Goal: Task Accomplishment & Management: Complete application form

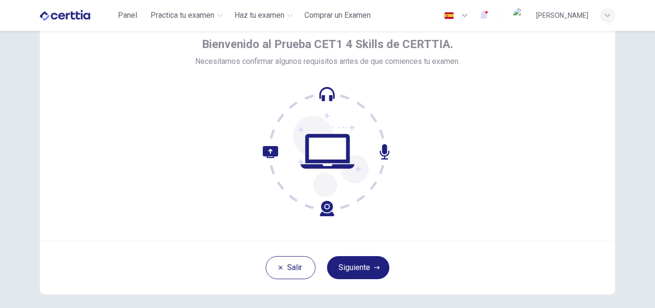
scroll to position [92, 0]
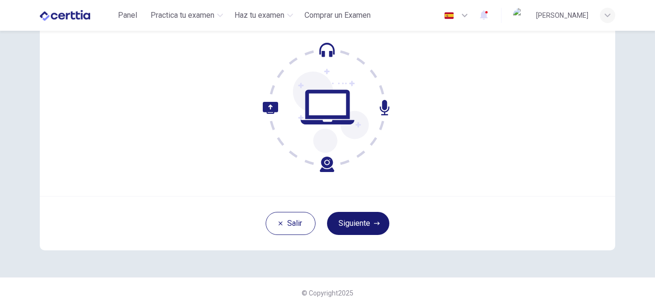
click at [364, 222] on button "Siguiente" at bounding box center [358, 223] width 62 height 23
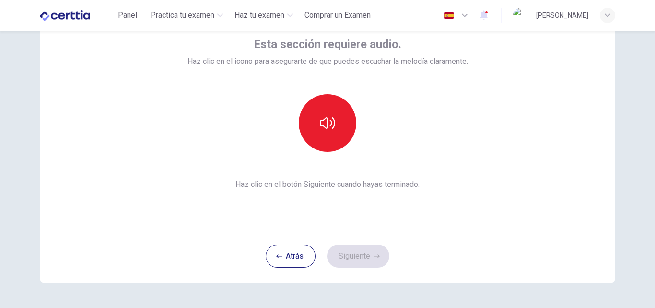
scroll to position [44, 0]
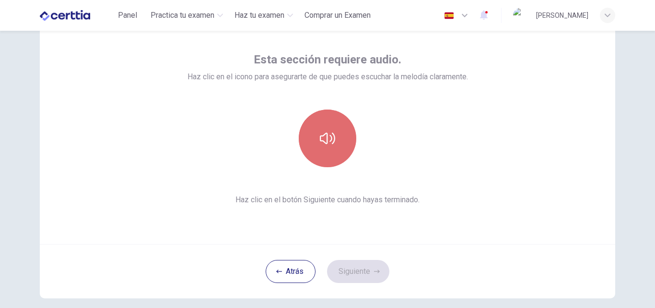
click at [337, 147] on button "button" at bounding box center [328, 138] width 58 height 58
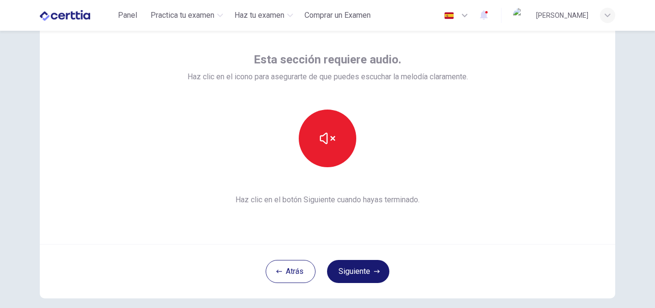
click at [381, 273] on button "Siguiente" at bounding box center [358, 271] width 62 height 23
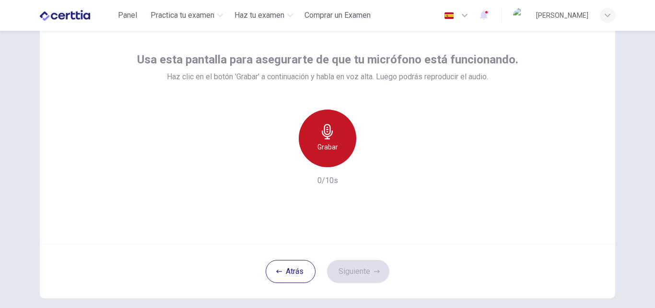
click at [335, 149] on div "Grabar" at bounding box center [328, 138] width 58 height 58
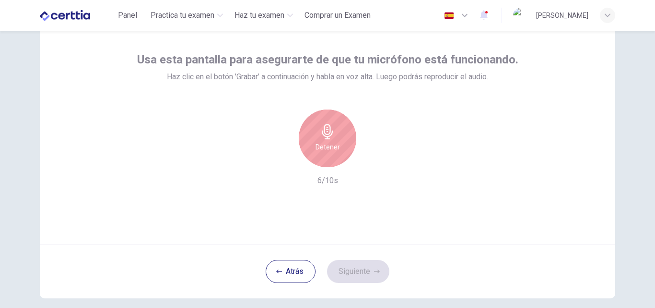
scroll to position [92, 0]
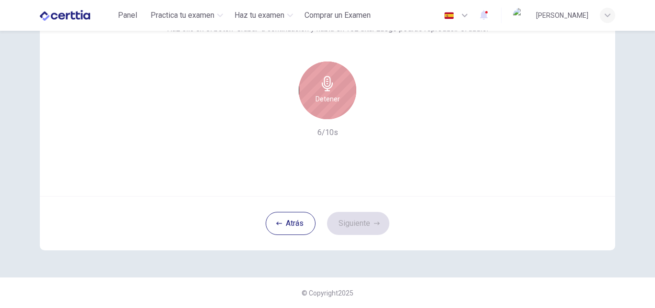
click at [334, 98] on h6 "Detener" at bounding box center [328, 99] width 24 height 12
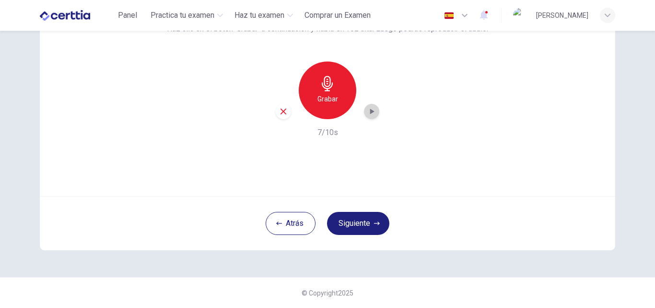
click at [371, 115] on icon "button" at bounding box center [372, 112] width 10 height 10
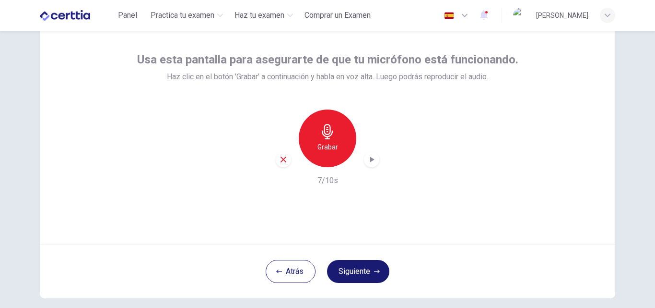
click at [359, 271] on button "Siguiente" at bounding box center [358, 271] width 62 height 23
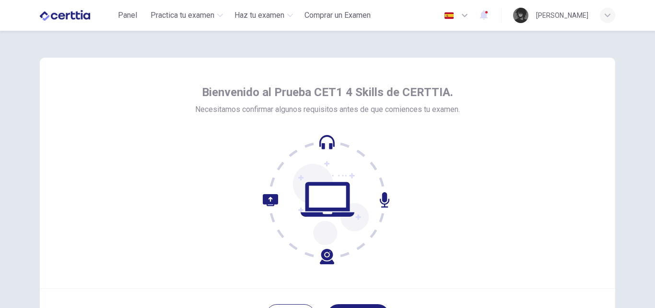
scroll to position [48, 0]
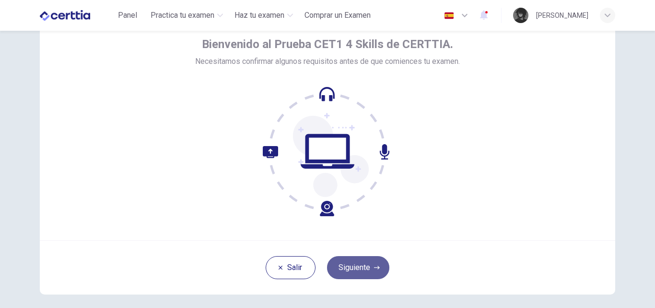
click at [366, 267] on button "Siguiente" at bounding box center [358, 267] width 62 height 23
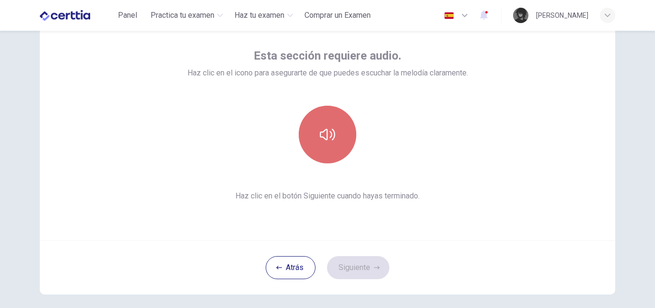
click at [332, 156] on button "button" at bounding box center [328, 135] width 58 height 58
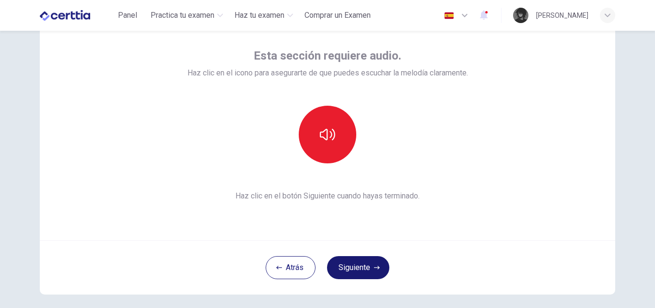
click at [366, 271] on button "Siguiente" at bounding box center [358, 267] width 62 height 23
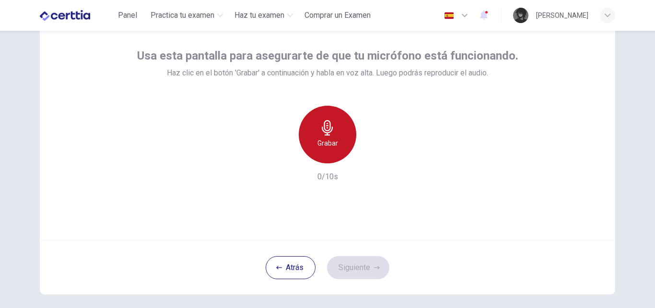
click at [332, 143] on h6 "Grabar" at bounding box center [328, 143] width 21 height 12
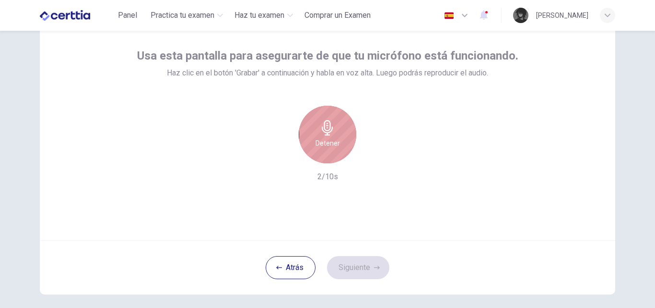
click at [322, 138] on h6 "Detener" at bounding box center [328, 143] width 24 height 12
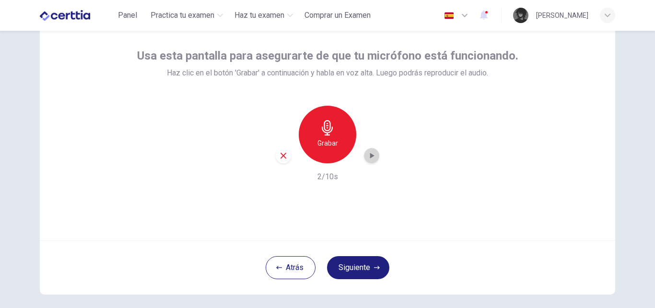
click at [374, 160] on icon "button" at bounding box center [372, 156] width 10 height 10
click at [285, 157] on icon "button" at bounding box center [283, 155] width 9 height 9
drag, startPoint x: 337, startPoint y: 146, endPoint x: 415, endPoint y: 131, distance: 79.5
click at [336, 145] on div "Grabar" at bounding box center [328, 135] width 58 height 58
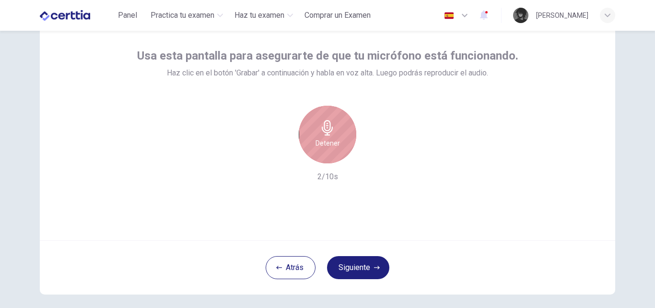
click at [322, 150] on div "Detener" at bounding box center [328, 135] width 58 height 58
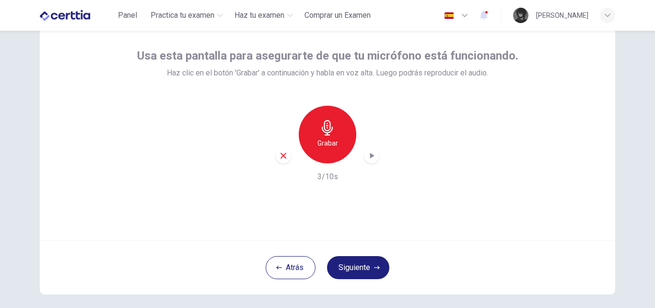
click at [370, 157] on icon "button" at bounding box center [372, 156] width 4 height 6
click at [365, 266] on button "Siguiente" at bounding box center [358, 267] width 62 height 23
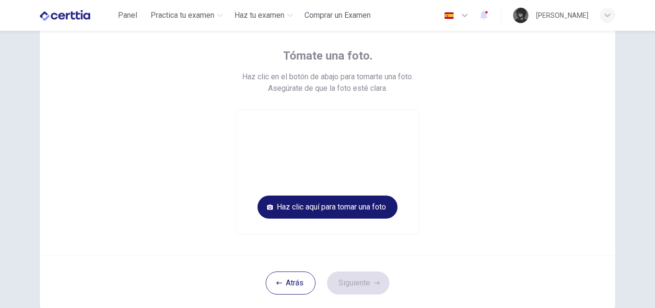
click at [374, 210] on button "Haz clic aquí para tomar una foto" at bounding box center [328, 206] width 140 height 23
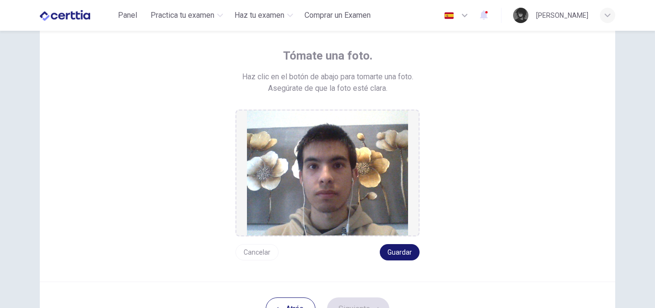
click at [399, 249] on button "Guardar" at bounding box center [400, 252] width 40 height 16
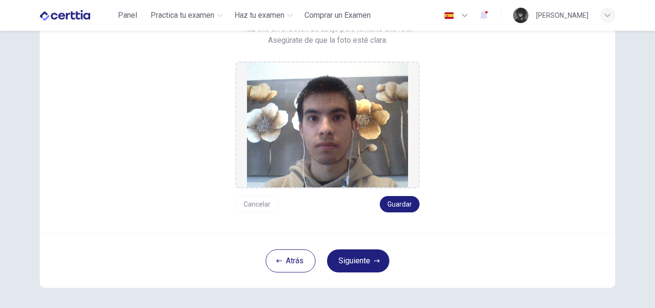
scroll to position [133, 0]
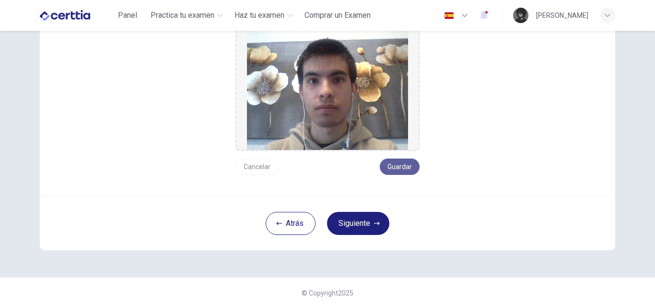
click at [398, 164] on button "Guardar" at bounding box center [400, 166] width 40 height 16
click at [368, 224] on button "Siguiente" at bounding box center [358, 223] width 62 height 23
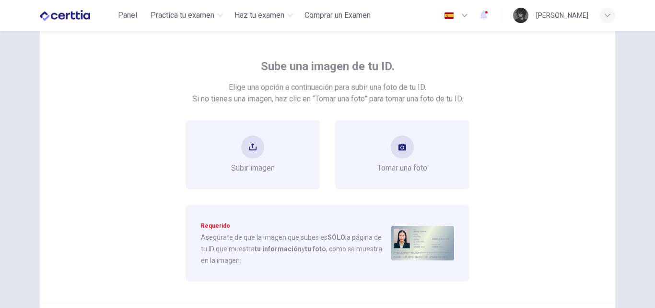
scroll to position [85, 0]
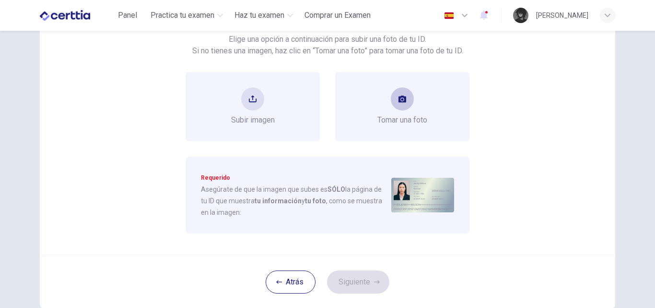
click at [402, 119] on span "Tomar una foto" at bounding box center [403, 120] width 50 height 12
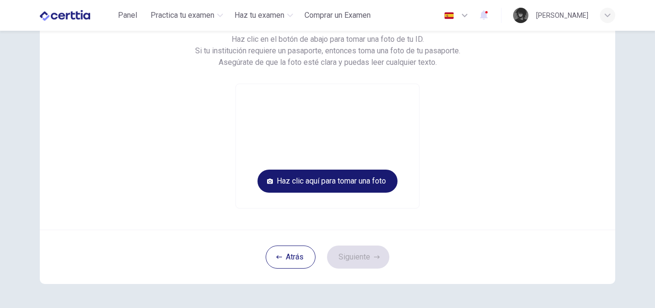
click at [343, 187] on button "Haz clic aquí para tomar una foto" at bounding box center [328, 180] width 140 height 23
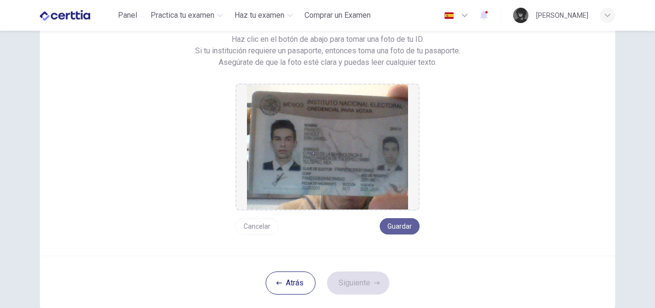
click at [397, 228] on button "Guardar" at bounding box center [400, 226] width 40 height 16
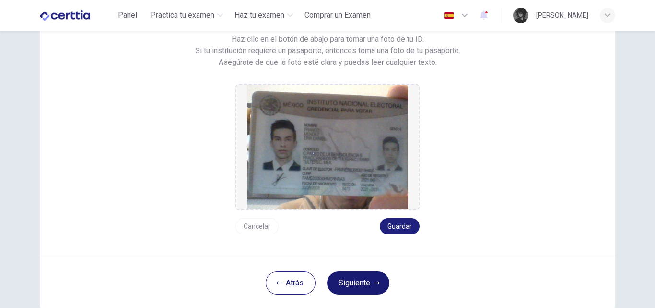
click at [368, 285] on button "Siguiente" at bounding box center [358, 282] width 62 height 23
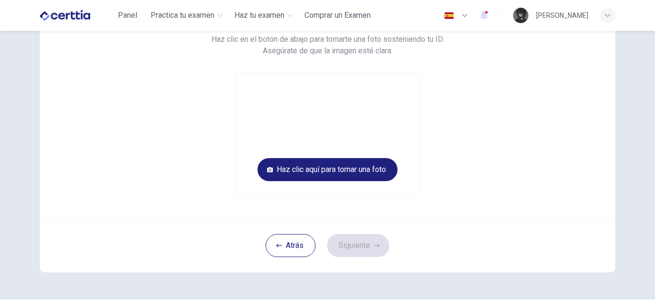
scroll to position [37, 0]
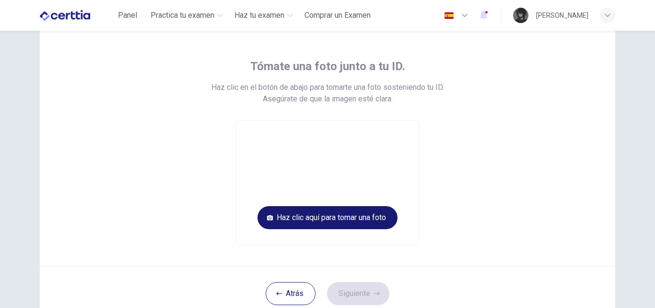
click at [348, 216] on button "Haz clic aquí para tomar una foto" at bounding box center [328, 217] width 140 height 23
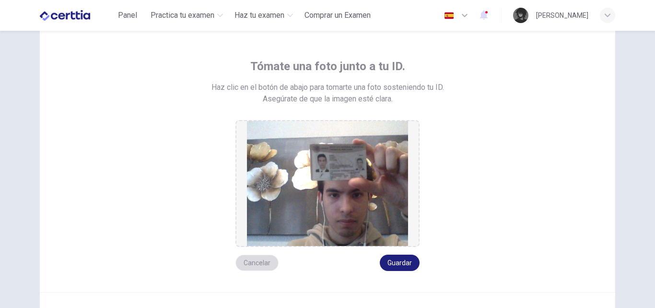
click at [245, 261] on button "Cancelar" at bounding box center [257, 262] width 43 height 16
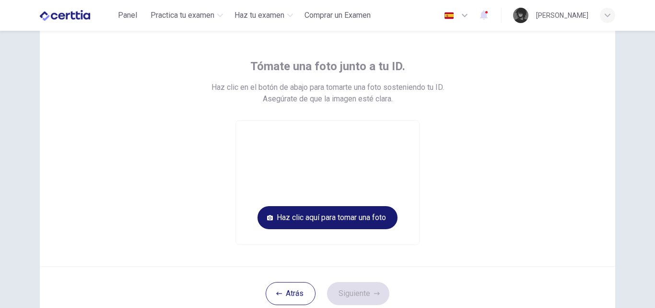
click at [334, 214] on button "Haz clic aquí para tomar una foto" at bounding box center [328, 217] width 140 height 23
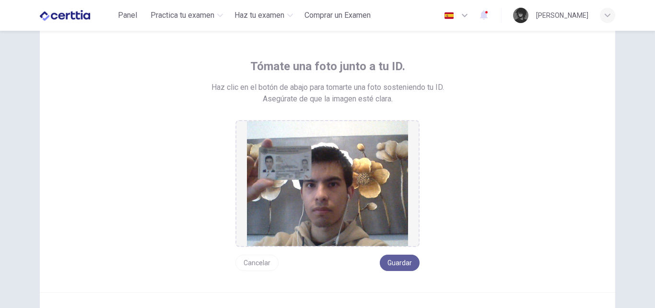
click at [401, 261] on button "Guardar" at bounding box center [400, 262] width 40 height 16
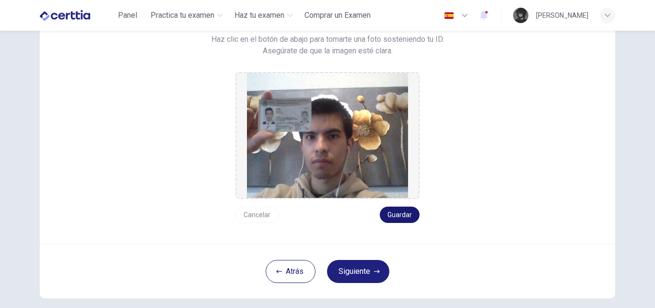
click at [390, 216] on button "Guardar" at bounding box center [400, 214] width 40 height 16
click at [364, 276] on button "Siguiente" at bounding box center [358, 271] width 62 height 23
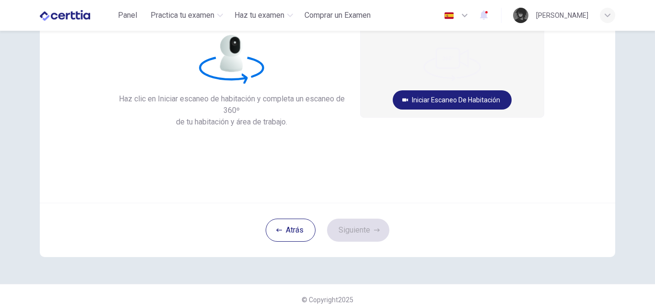
scroll to position [0, 0]
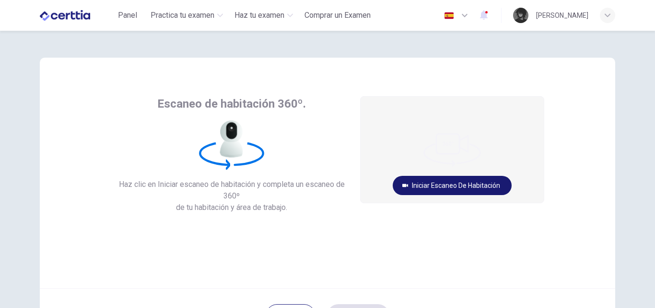
click at [426, 184] on button "Iniciar escaneo de habitación" at bounding box center [452, 185] width 119 height 19
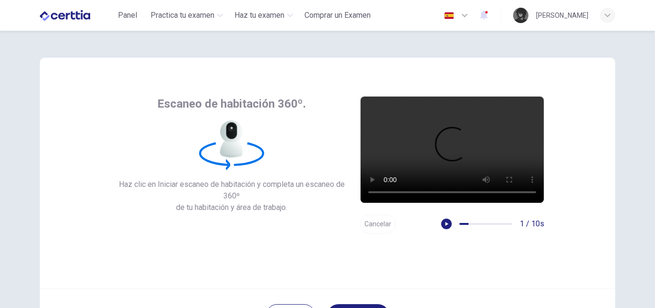
scroll to position [48, 0]
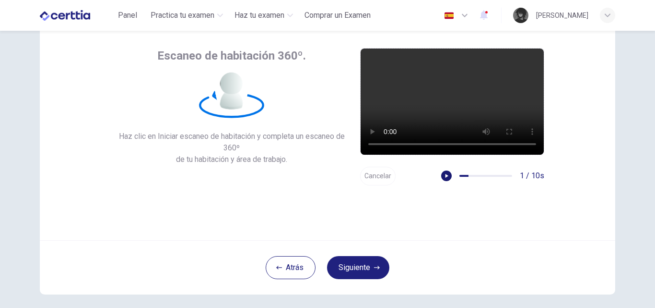
click at [448, 177] on icon "button" at bounding box center [446, 175] width 7 height 7
click at [446, 176] on icon "button" at bounding box center [447, 176] width 3 height 4
click at [381, 177] on button "Cancelar" at bounding box center [378, 175] width 36 height 19
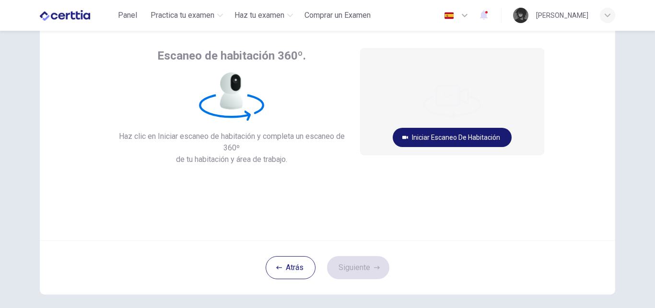
click at [431, 135] on button "Iniciar escaneo de habitación" at bounding box center [452, 137] width 119 height 19
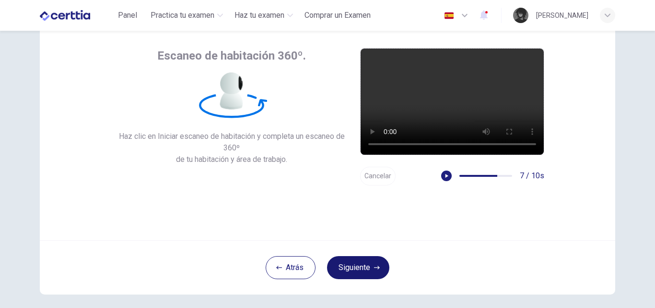
click at [362, 267] on button "Siguiente" at bounding box center [358, 267] width 62 height 23
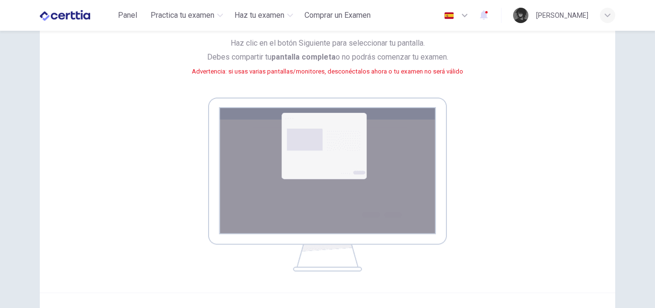
scroll to position [142, 0]
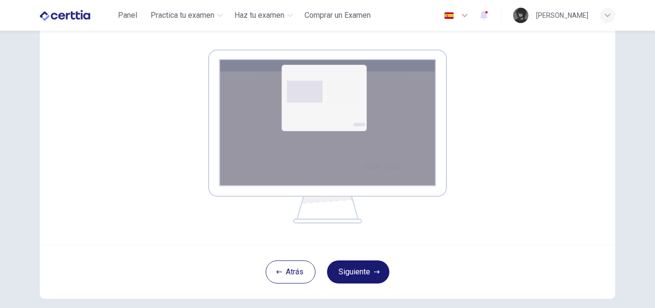
click at [362, 271] on button "Siguiente" at bounding box center [358, 271] width 62 height 23
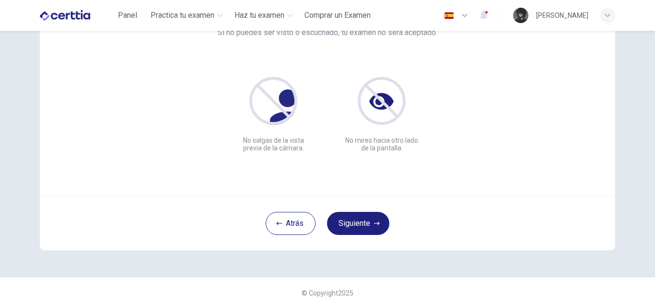
scroll to position [92, 0]
click at [375, 226] on button "Siguiente" at bounding box center [358, 223] width 62 height 23
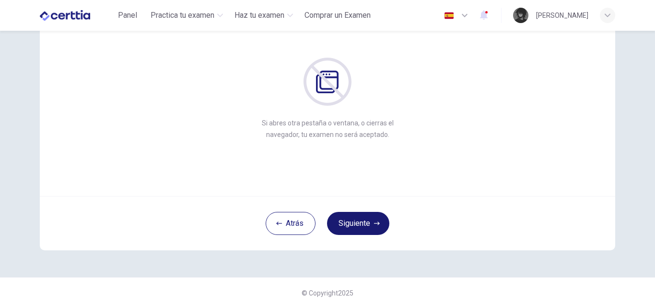
click at [358, 217] on button "Siguiente" at bounding box center [358, 223] width 62 height 23
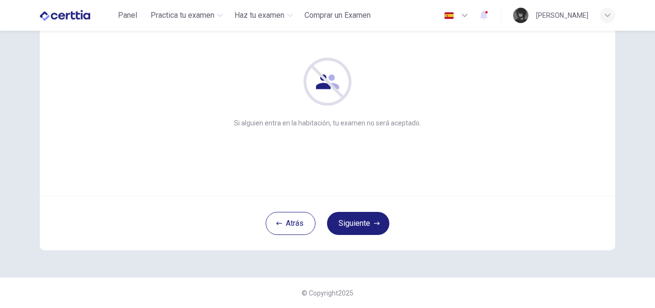
scroll to position [44, 0]
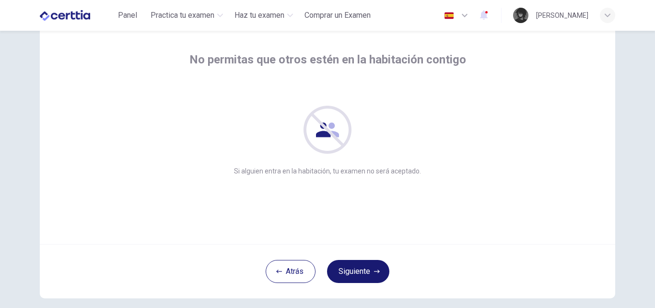
click at [359, 263] on button "Siguiente" at bounding box center [358, 271] width 62 height 23
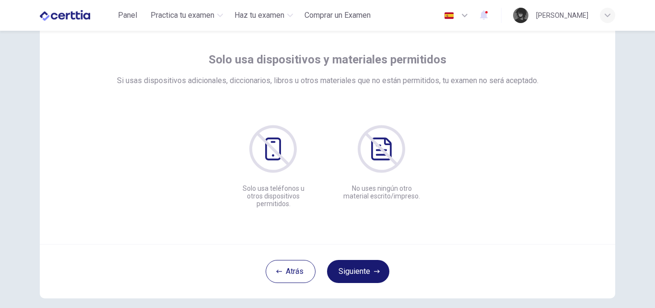
click at [379, 267] on button "Siguiente" at bounding box center [358, 271] width 62 height 23
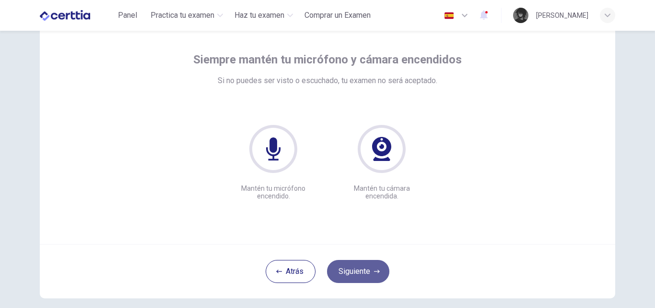
click at [359, 271] on button "Siguiente" at bounding box center [358, 271] width 62 height 23
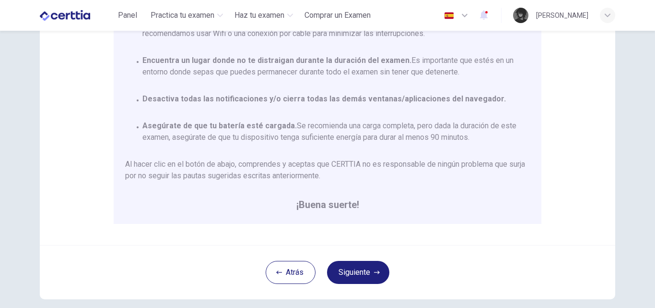
scroll to position [192, 0]
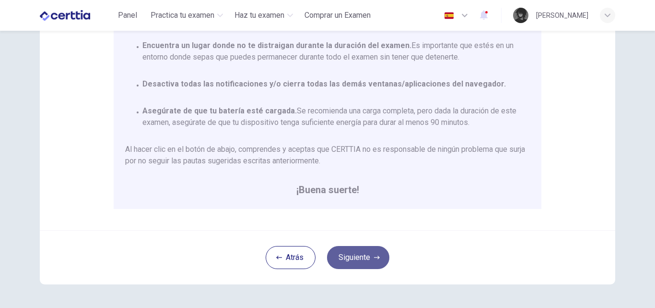
click at [359, 260] on button "Siguiente" at bounding box center [358, 257] width 62 height 23
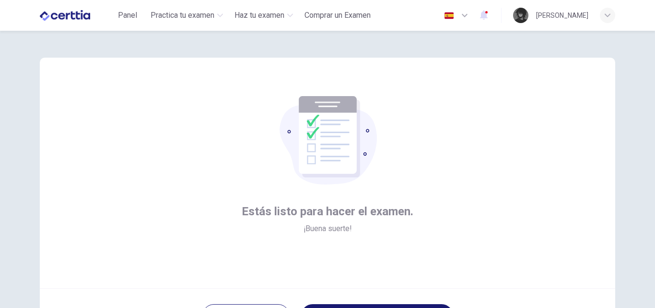
scroll to position [92, 0]
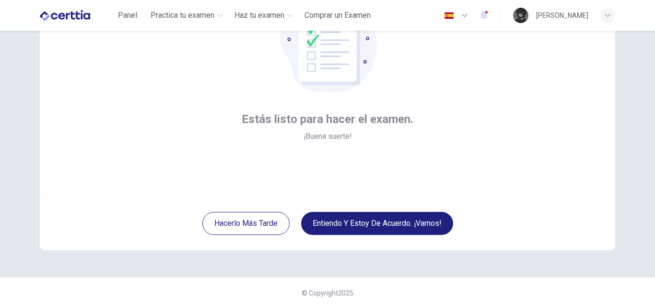
click at [389, 224] on button "Entiendo y estoy de acuerdo. ¡Vamos!" at bounding box center [377, 223] width 152 height 23
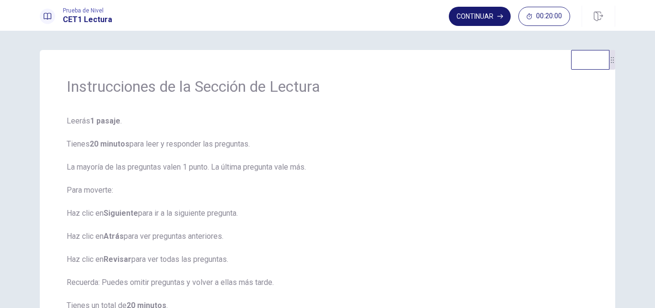
click at [478, 17] on button "Continuar" at bounding box center [480, 16] width 62 height 19
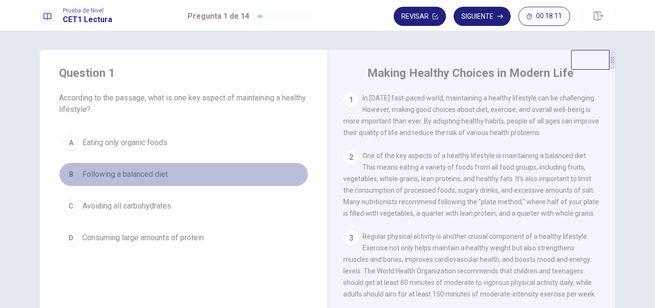
click at [157, 178] on span "Following a balanced diet" at bounding box center [125, 174] width 85 height 12
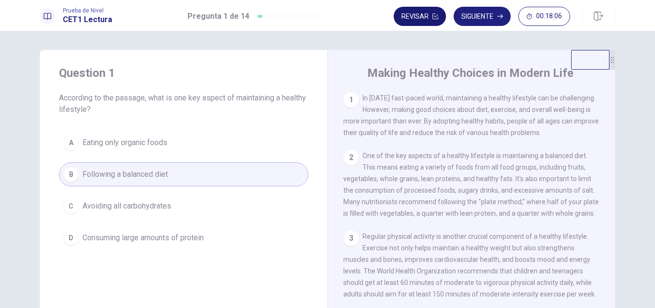
click at [423, 14] on button "Revisar" at bounding box center [420, 16] width 52 height 19
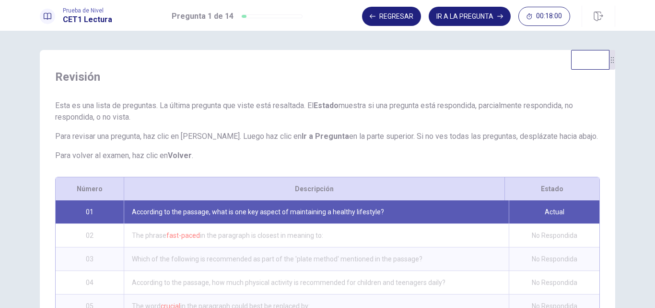
scroll to position [73, 0]
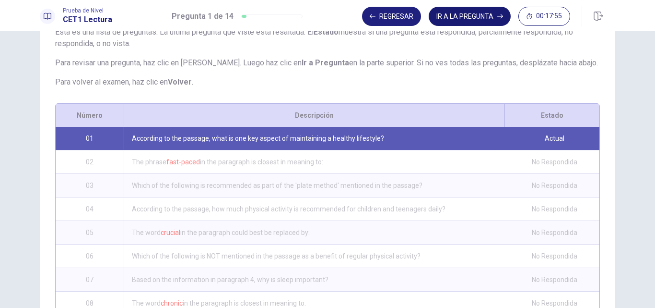
click at [463, 16] on button "IR A LA PREGUNTA" at bounding box center [470, 16] width 82 height 19
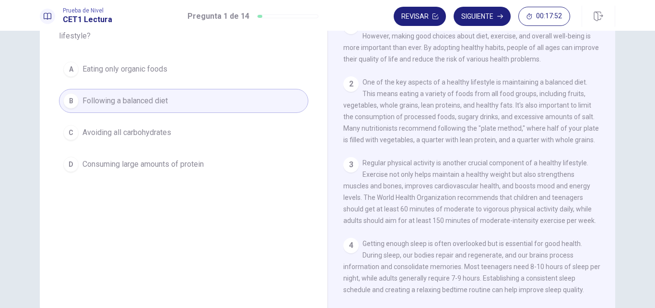
click at [463, 16] on button "Siguiente" at bounding box center [482, 16] width 57 height 19
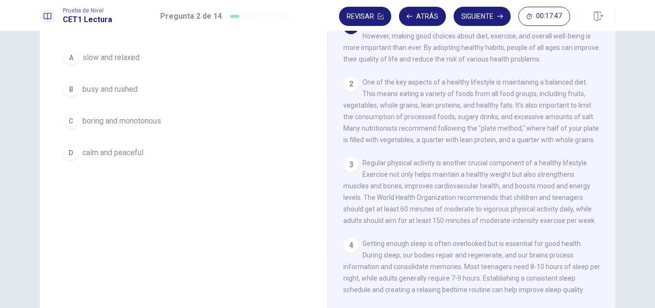
scroll to position [25, 0]
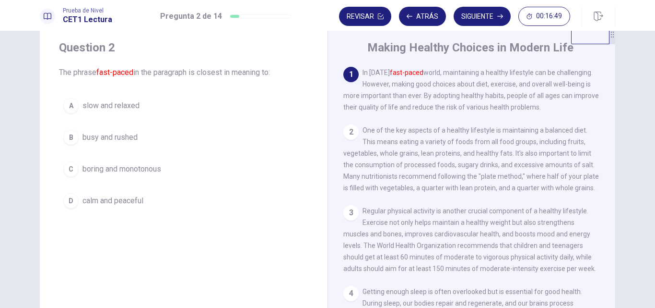
click at [133, 111] on button "A slow and relaxed" at bounding box center [183, 106] width 249 height 24
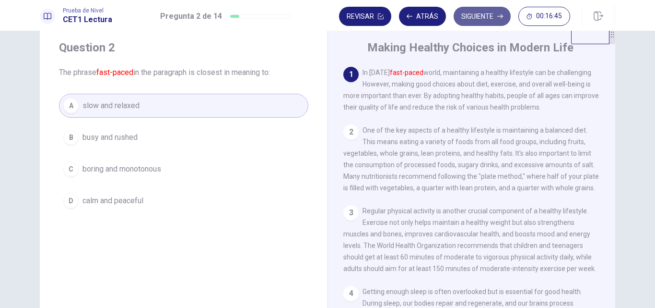
click at [490, 13] on button "Siguiente" at bounding box center [482, 16] width 57 height 19
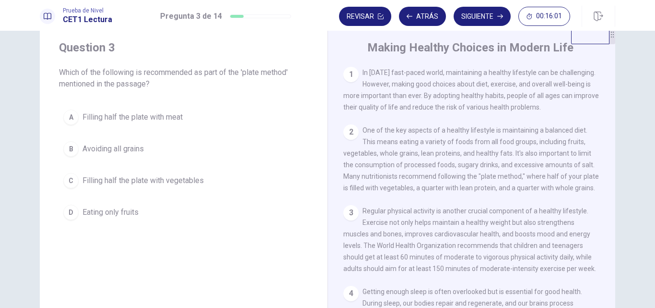
click at [187, 180] on span "Filling half the plate with vegetables" at bounding box center [143, 181] width 121 height 12
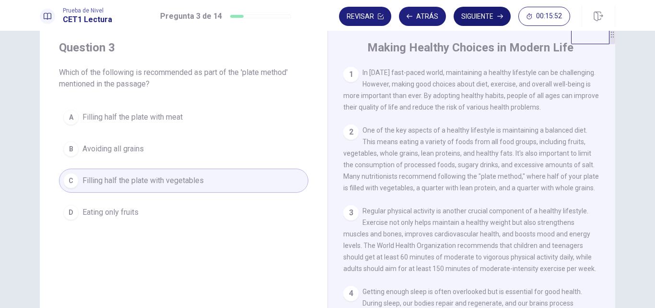
click at [481, 18] on button "Siguiente" at bounding box center [482, 16] width 57 height 19
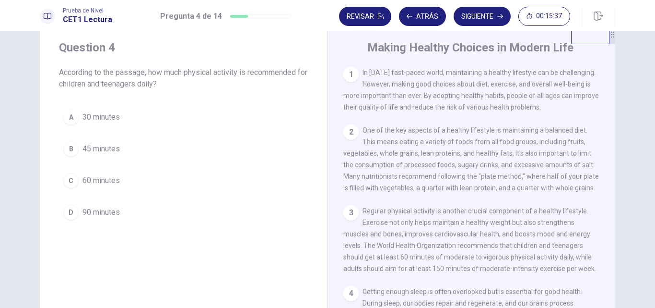
scroll to position [48, 0]
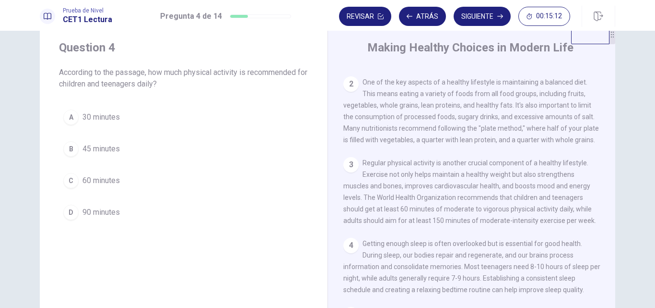
click at [152, 174] on button "C 60 minutes" at bounding box center [183, 180] width 249 height 24
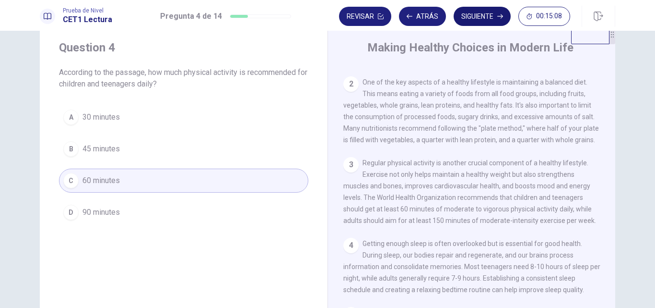
click at [491, 15] on button "Siguiente" at bounding box center [482, 16] width 57 height 19
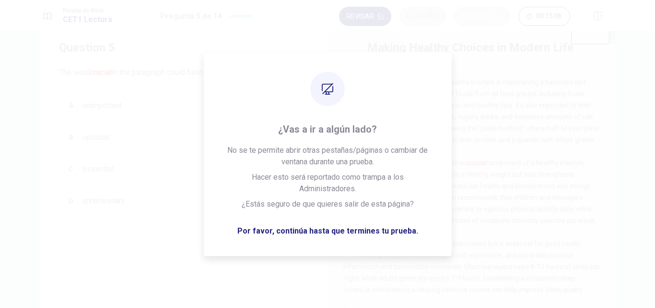
scroll to position [143, 0]
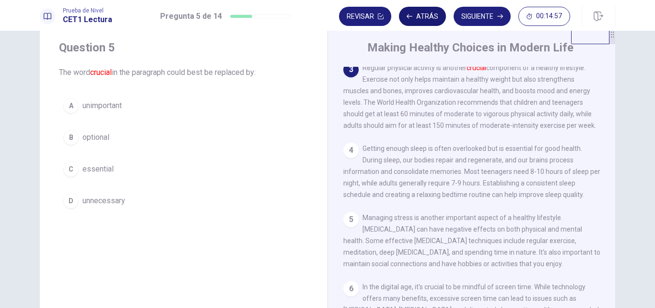
click at [435, 18] on button "Atrás" at bounding box center [422, 16] width 47 height 19
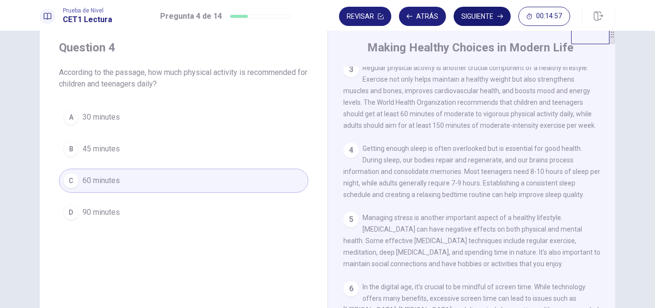
click at [476, 11] on button "Siguiente" at bounding box center [482, 16] width 57 height 19
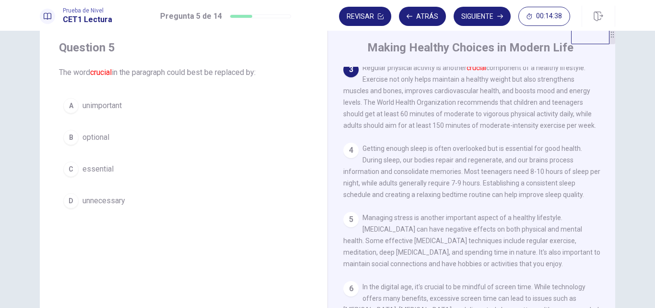
click at [135, 166] on button "C essential" at bounding box center [183, 169] width 249 height 24
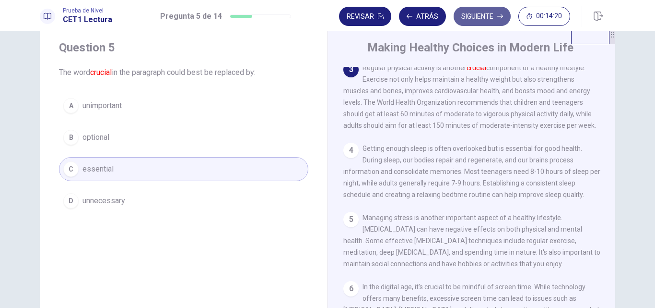
click at [482, 18] on button "Siguiente" at bounding box center [482, 16] width 57 height 19
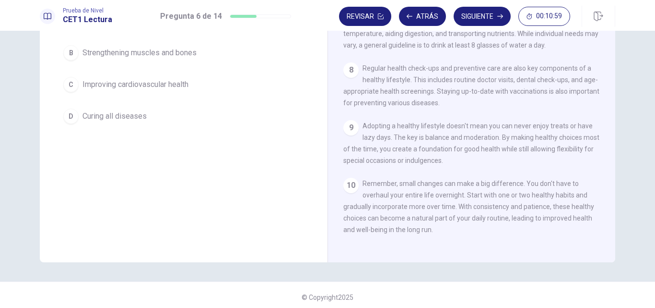
scroll to position [25, 0]
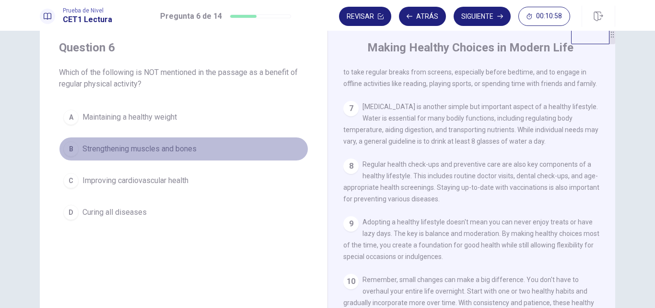
click at [151, 148] on span "Strengthening muscles and bones" at bounding box center [140, 149] width 114 height 12
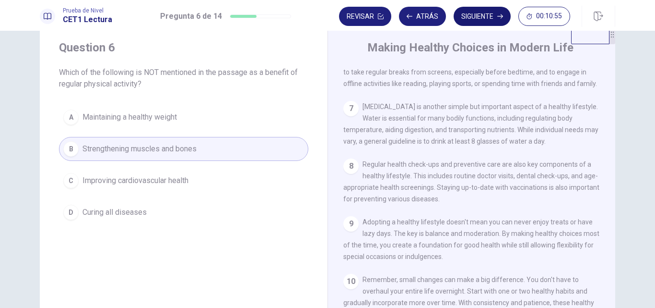
click at [472, 21] on button "Siguiente" at bounding box center [482, 16] width 57 height 19
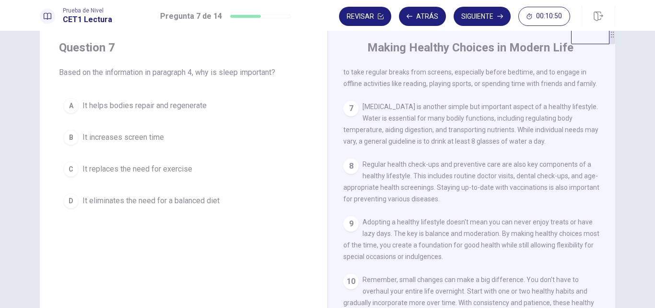
scroll to position [226, 0]
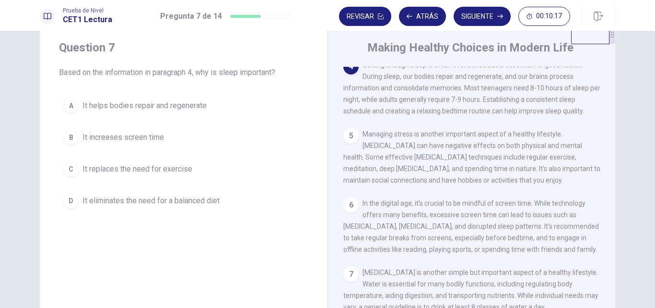
click at [185, 106] on span "It helps bodies repair and regenerate" at bounding box center [145, 106] width 124 height 12
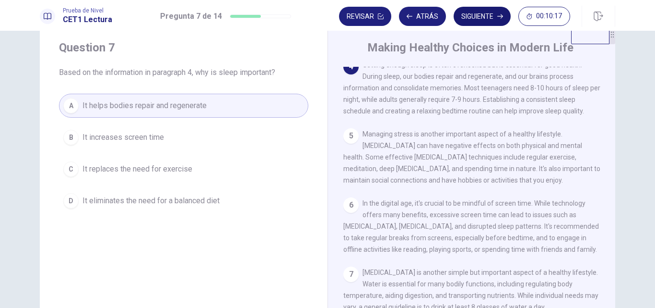
click at [475, 17] on button "Siguiente" at bounding box center [482, 16] width 57 height 19
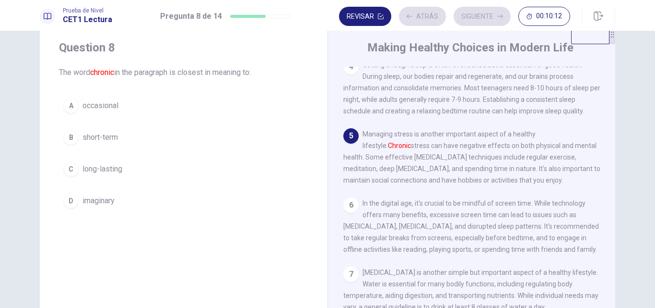
scroll to position [298, 0]
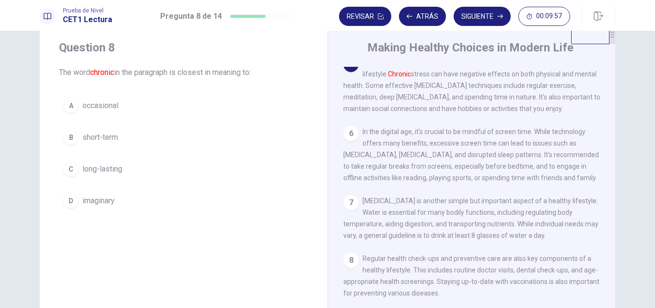
click at [139, 170] on button "C long-lasting" at bounding box center [183, 169] width 249 height 24
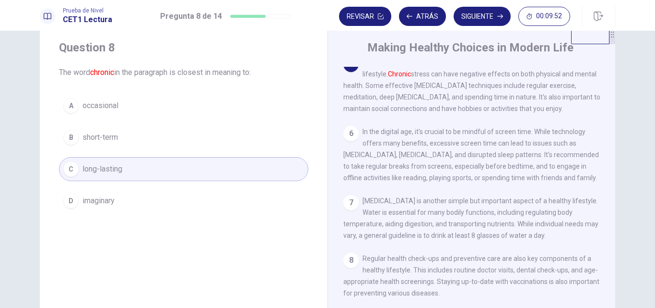
click at [478, 13] on button "Siguiente" at bounding box center [482, 16] width 57 height 19
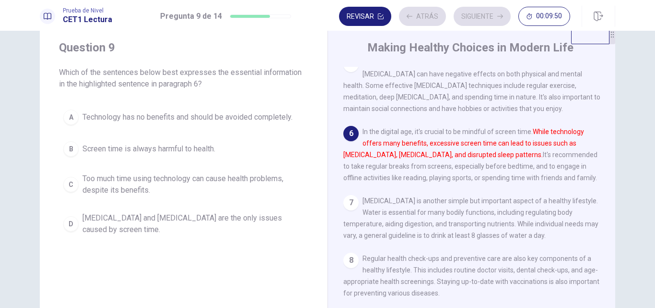
scroll to position [369, 0]
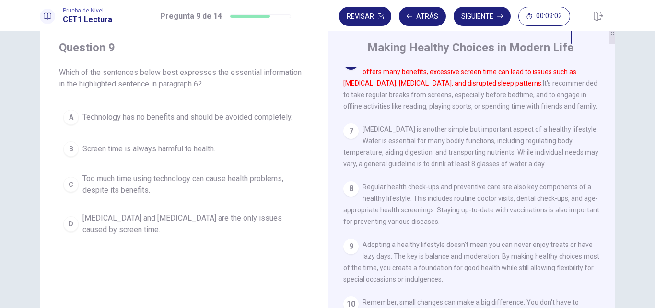
click at [198, 183] on span "Too much time using technology can cause health problems, despite its benefits." at bounding box center [194, 184] width 222 height 23
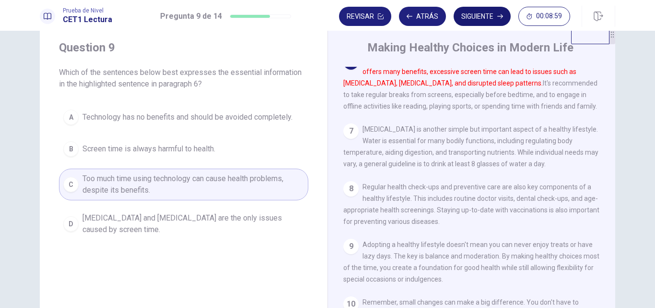
click at [491, 19] on button "Siguiente" at bounding box center [482, 16] width 57 height 19
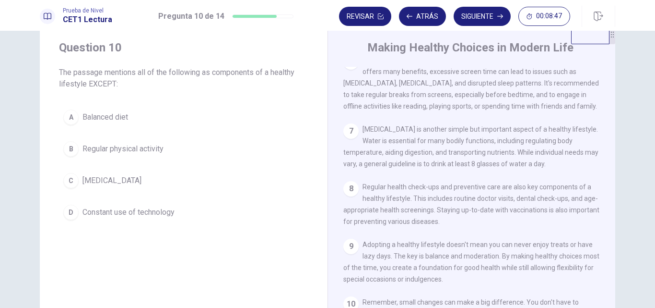
click at [167, 211] on span "Constant use of technology" at bounding box center [129, 212] width 92 height 12
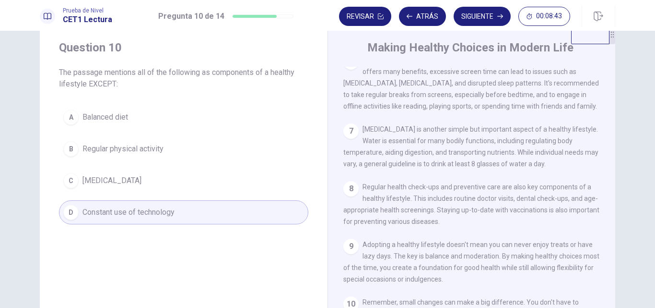
click at [493, 17] on button "Siguiente" at bounding box center [482, 16] width 57 height 19
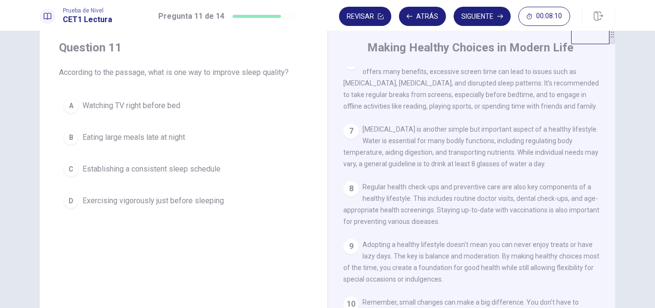
scroll to position [178, 0]
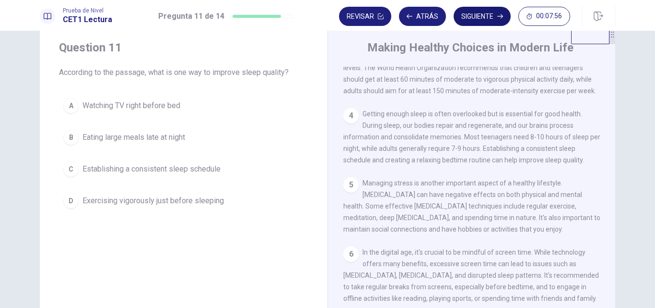
click at [198, 172] on span "Establishing a consistent sleep schedule" at bounding box center [152, 169] width 138 height 12
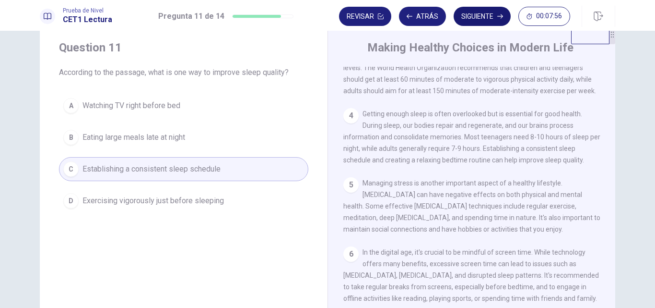
click at [479, 15] on button "Siguiente" at bounding box center [482, 16] width 57 height 19
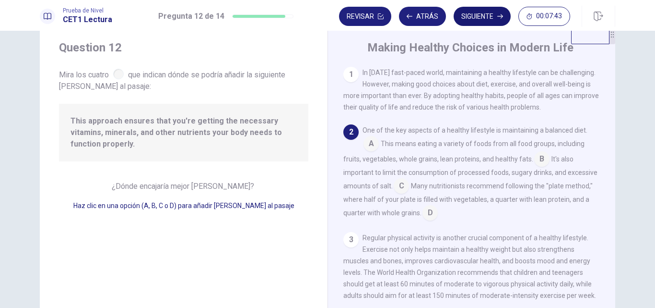
scroll to position [59, 0]
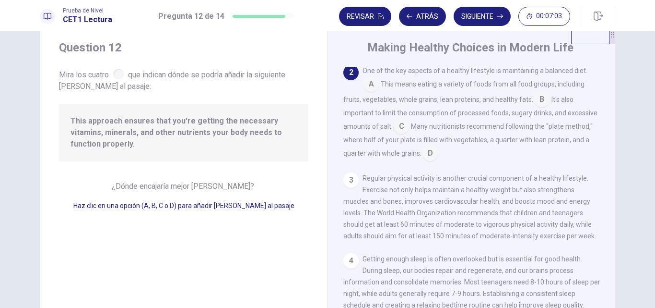
click at [428, 155] on input at bounding box center [430, 153] width 15 height 15
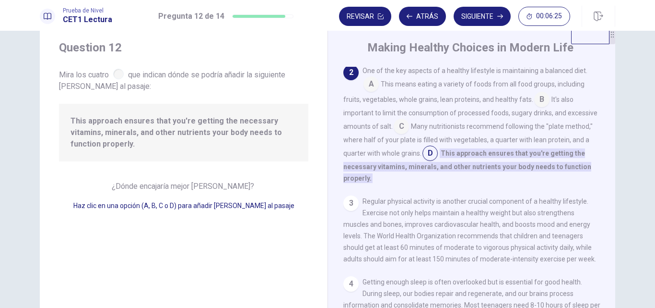
click at [400, 129] on input at bounding box center [401, 126] width 15 height 15
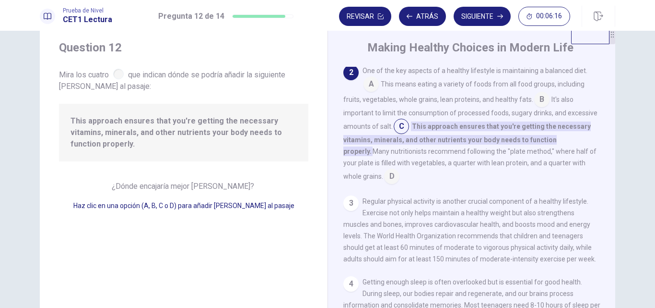
click at [384, 173] on input at bounding box center [391, 176] width 15 height 15
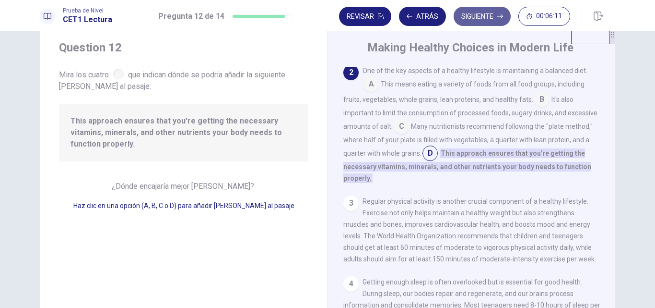
click at [472, 20] on button "Siguiente" at bounding box center [482, 16] width 57 height 19
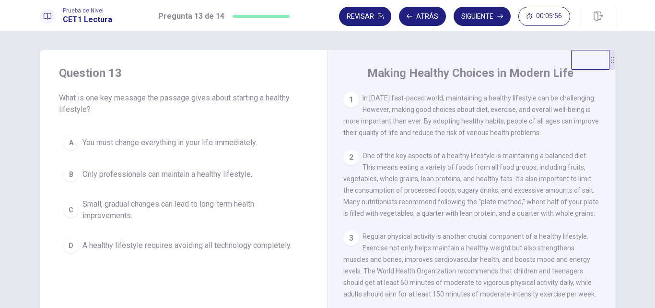
scroll to position [0, 0]
click at [178, 207] on span "Small, gradual changes can lead to long-term health improvements." at bounding box center [194, 209] width 222 height 23
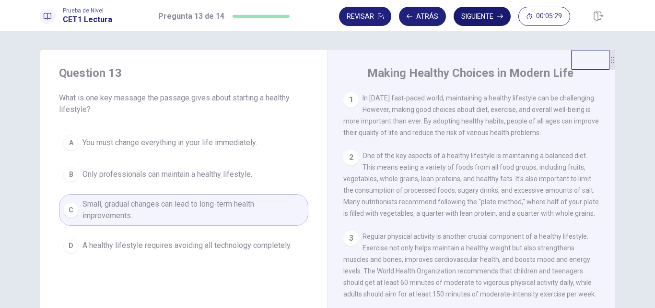
click at [478, 19] on button "Siguiente" at bounding box center [482, 16] width 57 height 19
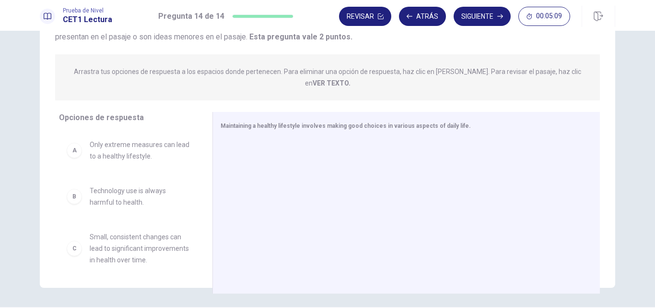
scroll to position [48, 0]
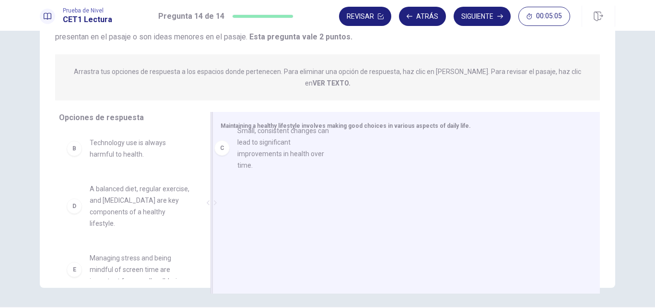
drag, startPoint x: 142, startPoint y: 199, endPoint x: 305, endPoint y: 153, distance: 168.7
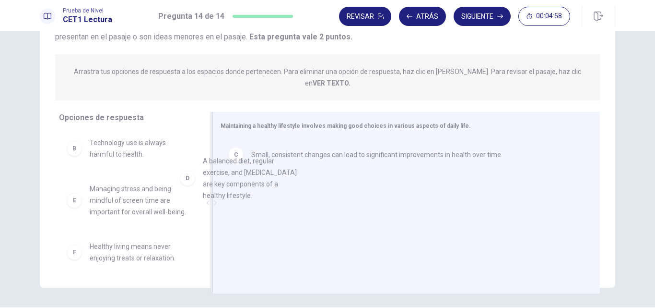
drag, startPoint x: 216, startPoint y: 212, endPoint x: 373, endPoint y: 195, distance: 157.8
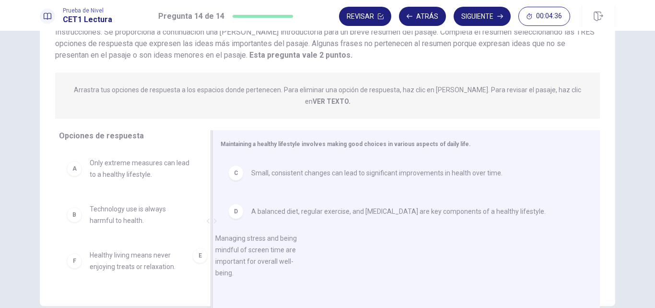
scroll to position [0, 0]
drag, startPoint x: 206, startPoint y: 240, endPoint x: 390, endPoint y: 239, distance: 183.3
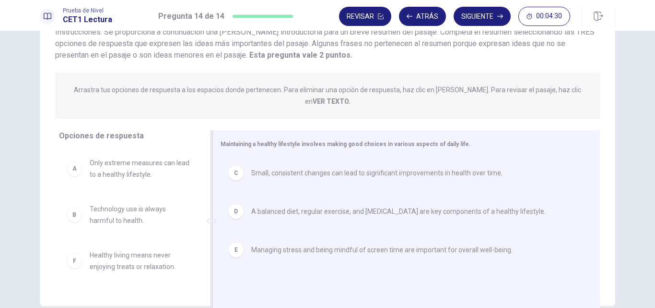
scroll to position [0, 0]
click at [477, 17] on button "Siguiente" at bounding box center [482, 16] width 57 height 19
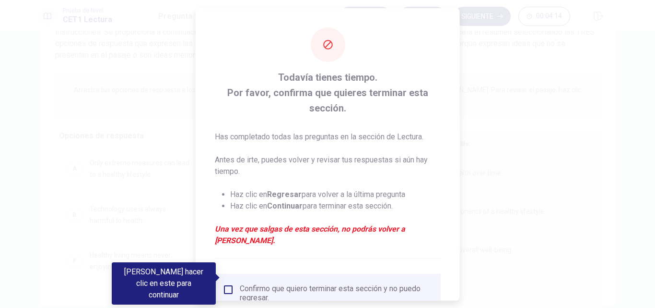
click at [485, 72] on div at bounding box center [327, 154] width 655 height 308
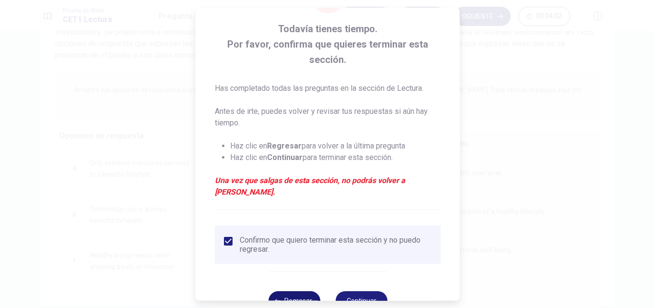
scroll to position [66, 0]
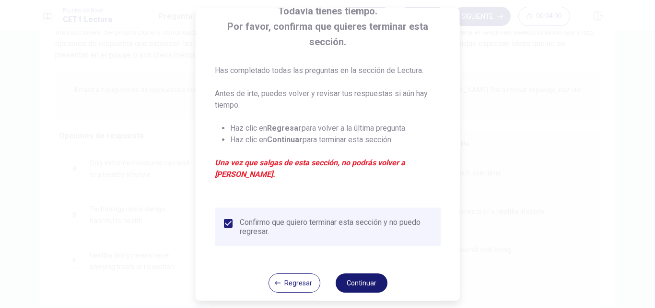
click at [367, 273] on button "Continuar" at bounding box center [361, 282] width 52 height 19
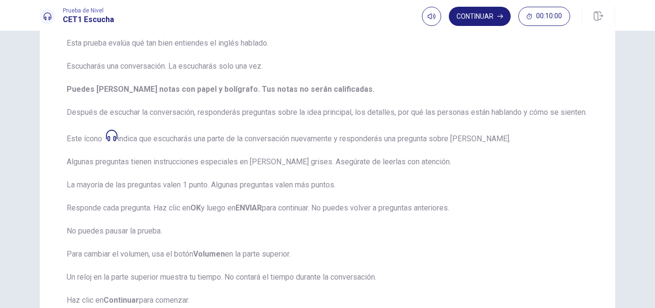
scroll to position [126, 0]
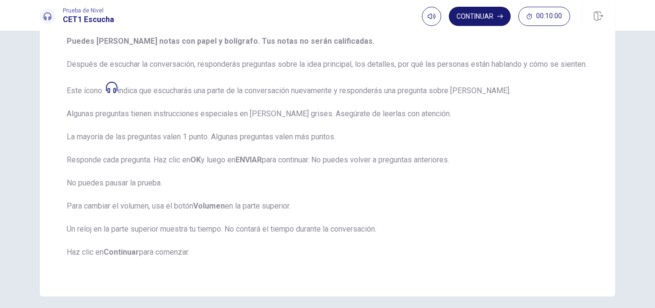
click at [476, 15] on button "Continuar" at bounding box center [480, 16] width 62 height 19
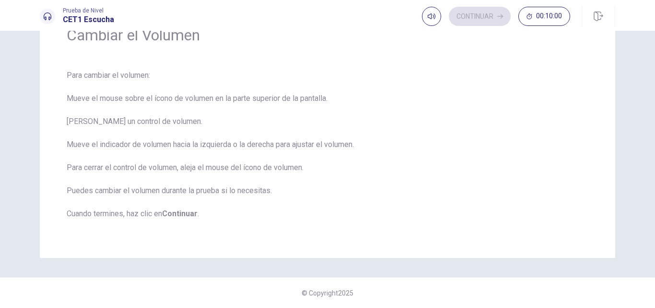
scroll to position [51, 0]
click at [486, 13] on button "Continuar" at bounding box center [480, 16] width 62 height 19
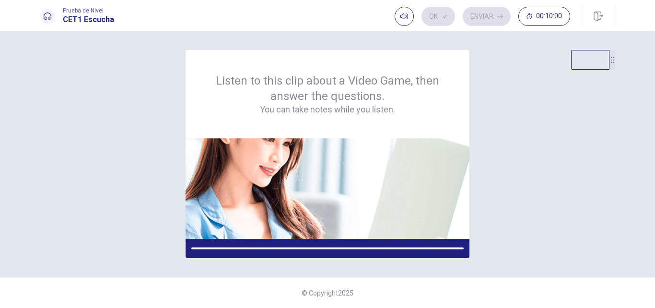
scroll to position [0, 0]
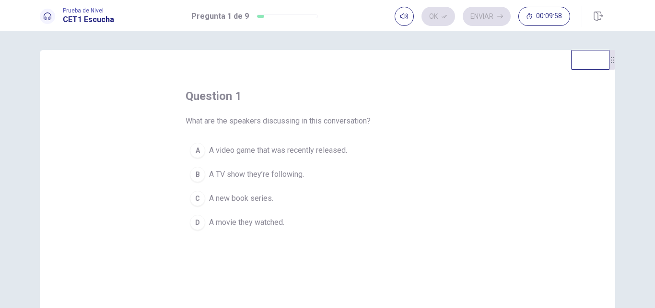
click at [266, 152] on span "A video game that was recently released." at bounding box center [278, 150] width 138 height 12
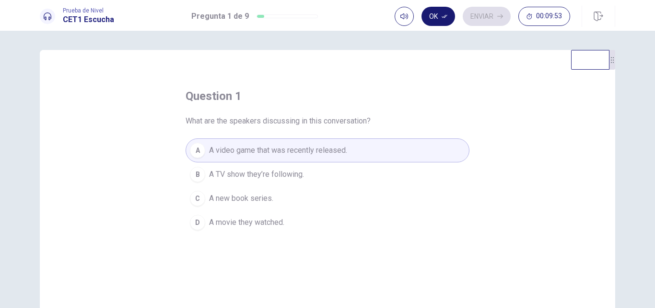
click at [446, 18] on icon "button" at bounding box center [445, 16] width 6 height 6
click at [486, 16] on button "Enviar" at bounding box center [487, 16] width 48 height 19
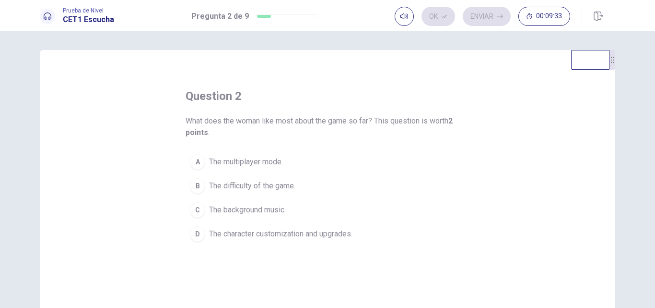
click at [281, 240] on button "D The character customization and upgrades." at bounding box center [328, 234] width 284 height 24
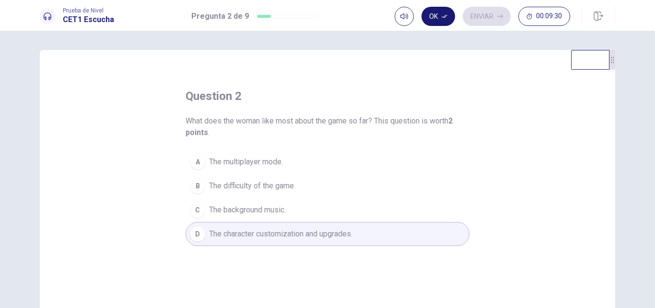
click at [436, 11] on button "Ok" at bounding box center [439, 16] width 34 height 19
click at [490, 17] on button "Enviar" at bounding box center [487, 16] width 48 height 19
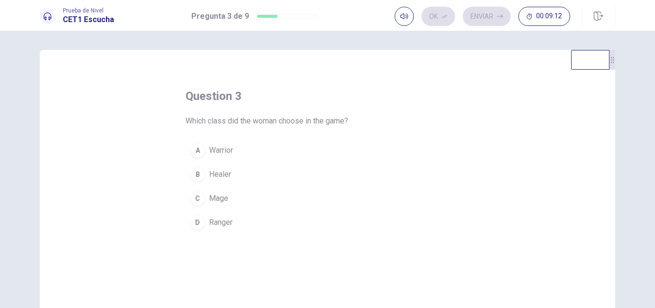
click at [242, 154] on button "A Warrior" at bounding box center [328, 150] width 284 height 24
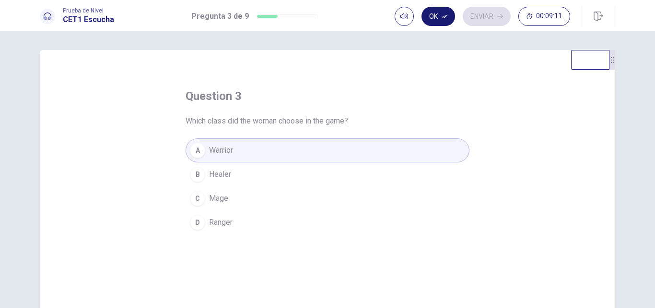
click at [439, 23] on button "Ok" at bounding box center [439, 16] width 34 height 19
click at [484, 13] on button "Enviar" at bounding box center [487, 16] width 48 height 19
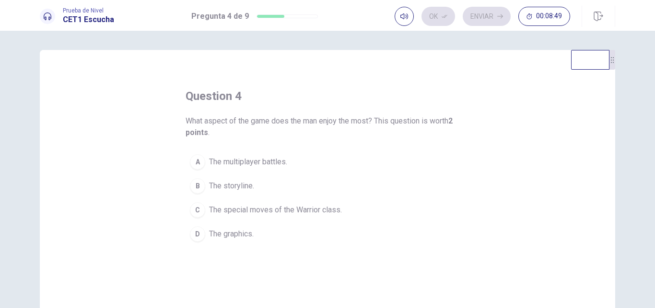
click at [250, 232] on span "The graphics." at bounding box center [231, 234] width 45 height 12
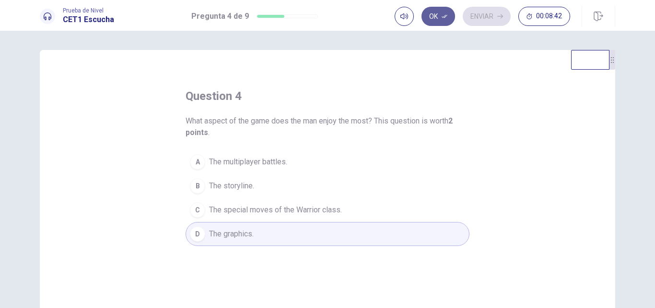
click at [448, 14] on button "Ok" at bounding box center [439, 16] width 34 height 19
click at [481, 15] on button "Enviar" at bounding box center [487, 16] width 48 height 19
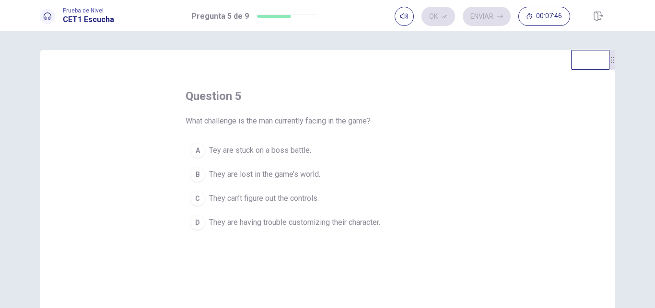
click at [148, 168] on div "question 5 What challenge is the man currently facing in the game? A Tey are st…" at bounding box center [328, 216] width 576 height 333
click at [277, 201] on span "They can’t figure out the controls." at bounding box center [264, 198] width 110 height 12
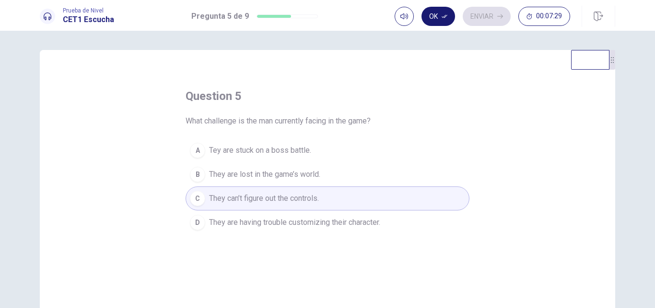
click at [433, 19] on button "Ok" at bounding box center [439, 16] width 34 height 19
click at [502, 15] on icon "button" at bounding box center [501, 16] width 6 height 4
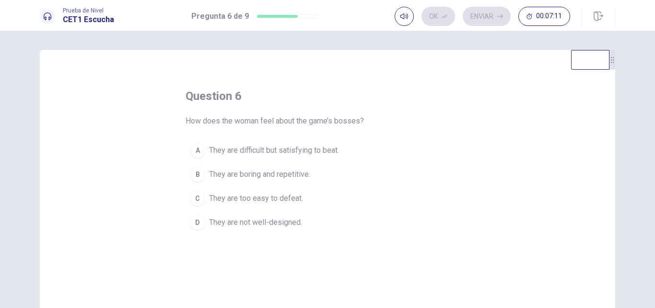
click at [306, 152] on span "They are difficult but satisfying to beat." at bounding box center [274, 150] width 130 height 12
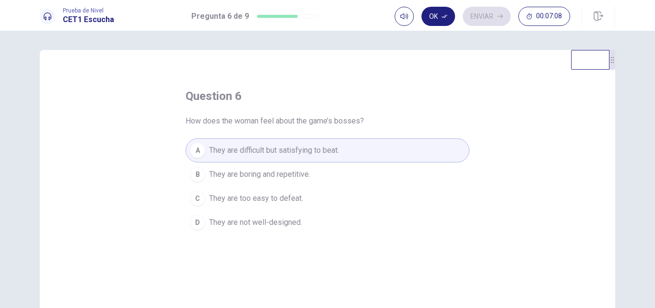
click at [441, 20] on button "Ok" at bounding box center [439, 16] width 34 height 19
click at [484, 17] on button "Enviar" at bounding box center [487, 16] width 48 height 19
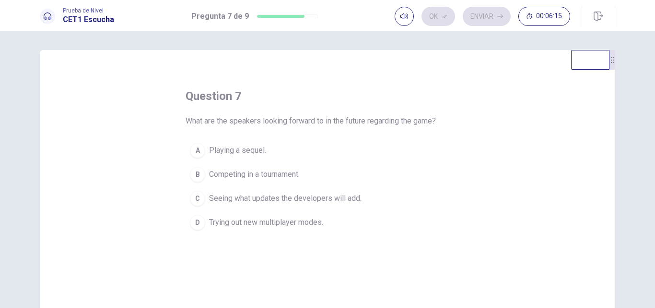
click at [302, 226] on span "Trying out new multiplayer modes." at bounding box center [266, 222] width 114 height 12
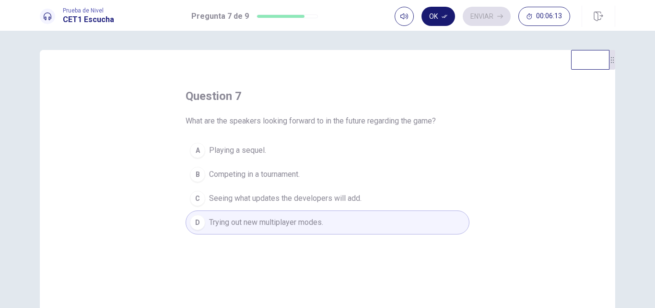
click at [440, 19] on button "Ok" at bounding box center [439, 16] width 34 height 19
click at [495, 15] on button "Enviar" at bounding box center [487, 16] width 48 height 19
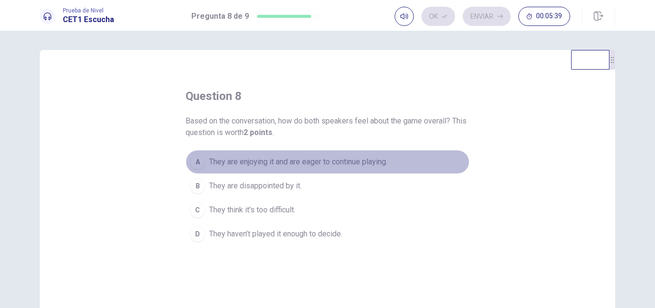
click at [331, 165] on span "They are enjoying it and are eager to continue playing." at bounding box center [298, 162] width 178 height 12
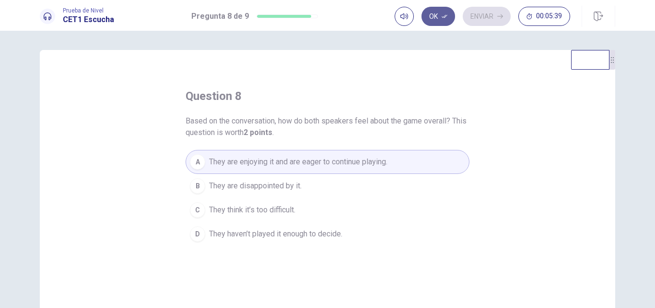
click at [442, 18] on icon "button" at bounding box center [445, 16] width 6 height 6
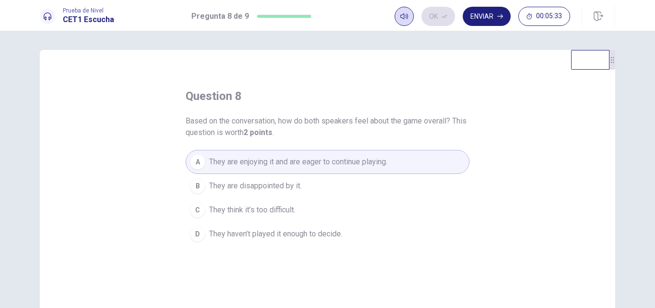
click at [406, 12] on icon "button" at bounding box center [405, 16] width 8 height 8
click at [477, 18] on button "Enviar" at bounding box center [487, 16] width 48 height 19
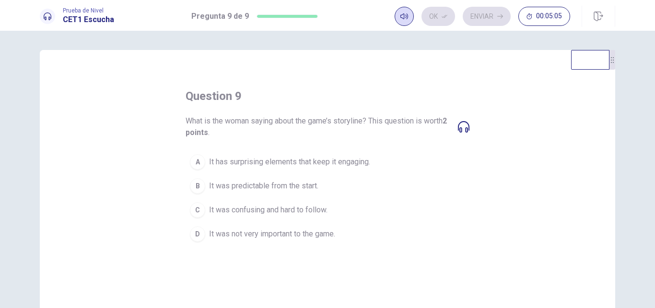
click at [403, 19] on icon "button" at bounding box center [405, 16] width 8 height 8
click at [408, 141] on div "question 9 What is the woman saying about the game’s storyline? This question i…" at bounding box center [328, 166] width 284 height 157
click at [264, 160] on span "It has surprising elements that keep it engaging." at bounding box center [289, 162] width 161 height 12
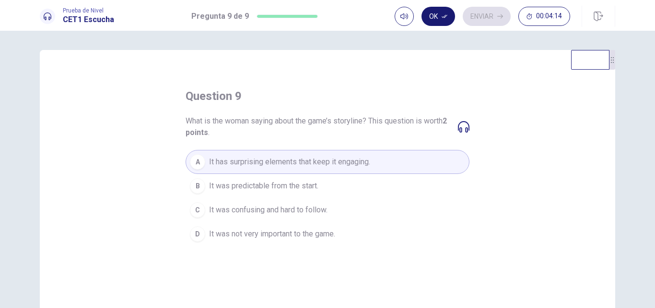
click at [439, 19] on button "Ok" at bounding box center [439, 16] width 34 height 19
click at [489, 20] on button "Enviar" at bounding box center [487, 16] width 48 height 19
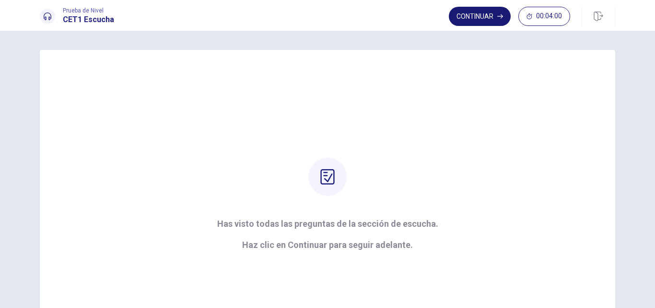
scroll to position [48, 0]
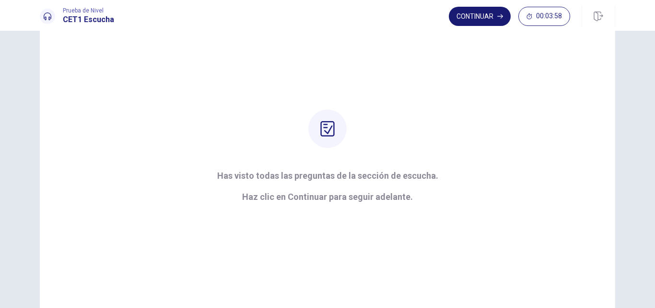
click at [481, 21] on button "Continuar" at bounding box center [480, 16] width 62 height 19
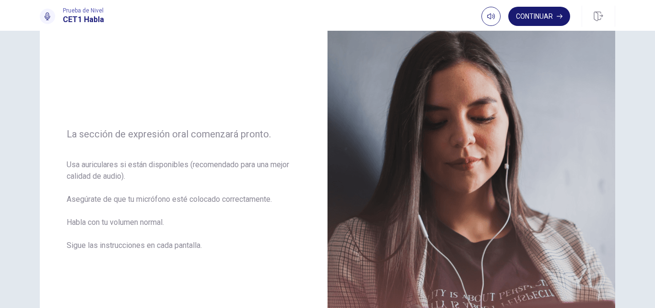
scroll to position [19, 0]
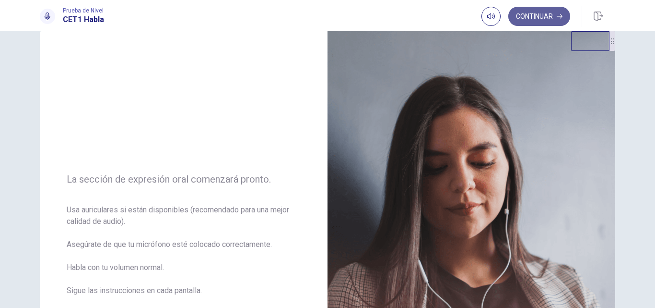
click at [544, 23] on button "Continuar" at bounding box center [540, 16] width 62 height 19
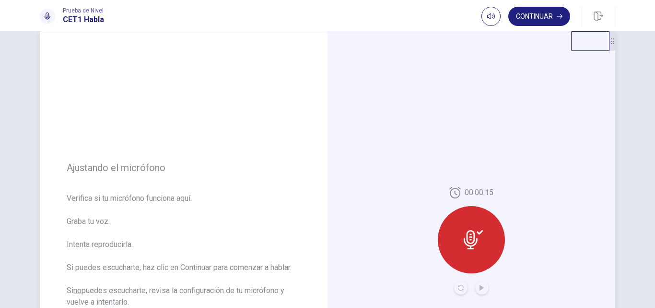
scroll to position [67, 0]
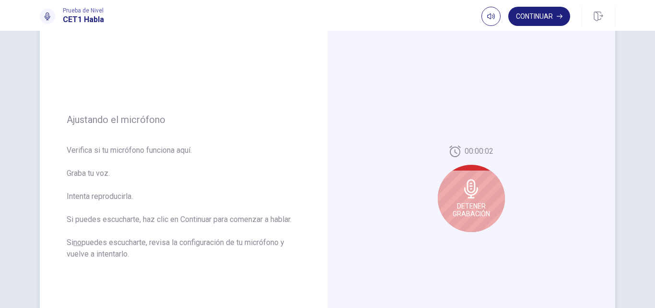
click at [468, 202] on span "Detener Grabación" at bounding box center [471, 209] width 37 height 15
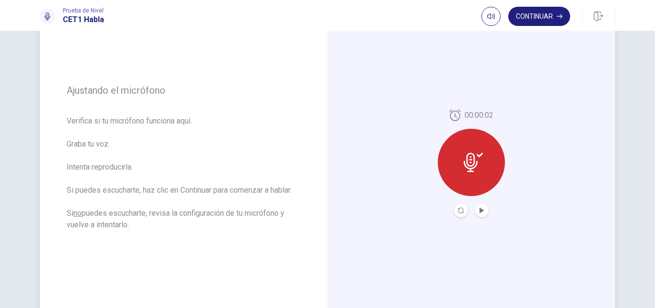
click at [479, 214] on button "Play Audio" at bounding box center [481, 209] width 13 height 13
click at [460, 213] on button "Record Again" at bounding box center [460, 209] width 13 height 13
click at [460, 213] on icon "Record Again" at bounding box center [461, 210] width 6 height 6
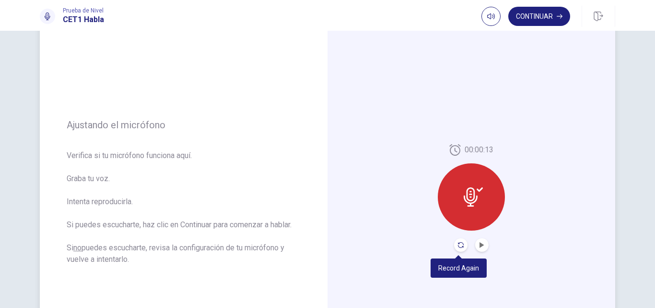
click at [460, 246] on icon "Record Again" at bounding box center [461, 245] width 6 height 6
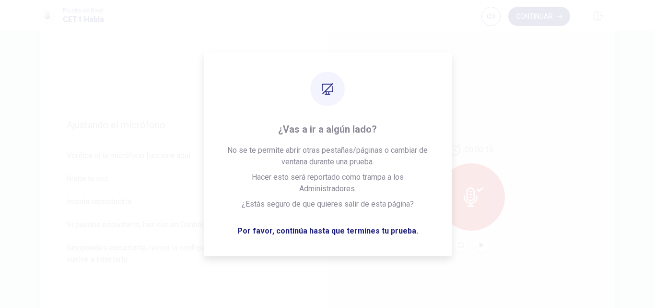
click at [473, 132] on div "00:00:15" at bounding box center [472, 197] width 288 height 418
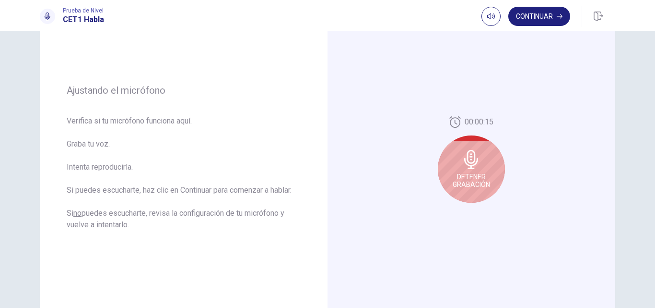
scroll to position [144, 0]
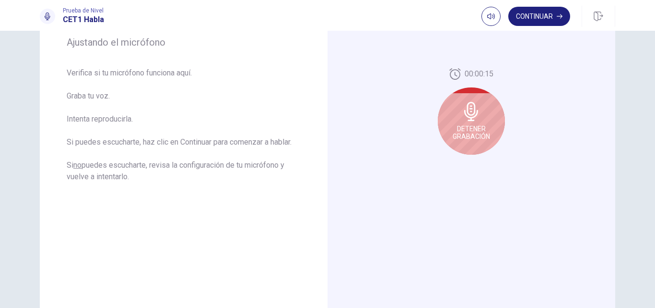
click at [474, 126] on span "Detener Grabación" at bounding box center [471, 132] width 37 height 15
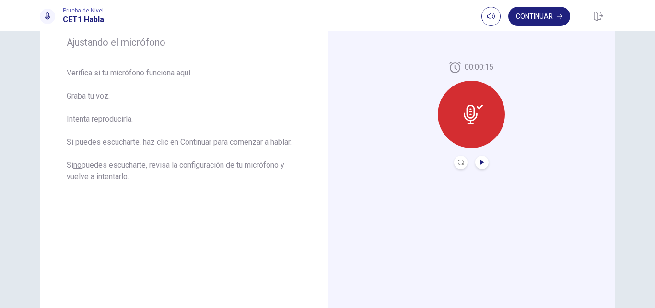
click at [481, 163] on icon "Play Audio" at bounding box center [482, 162] width 4 height 6
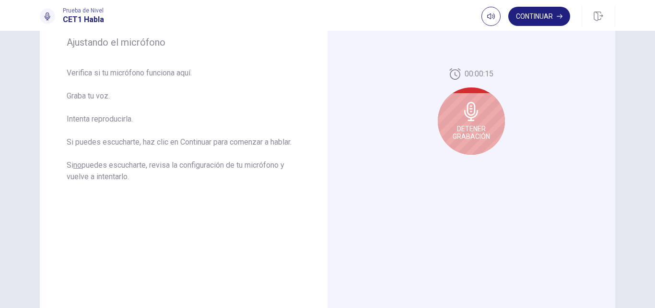
click at [474, 138] on span "Detener Grabación" at bounding box center [471, 132] width 37 height 15
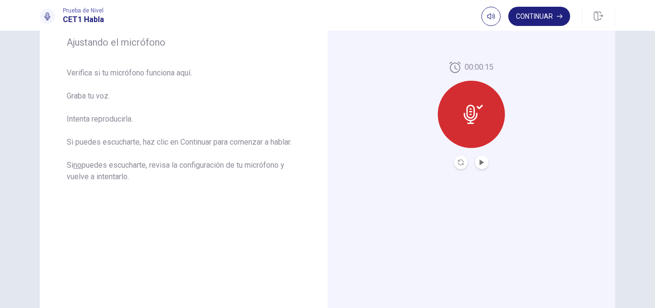
click at [481, 169] on button "Play Audio" at bounding box center [481, 161] width 13 height 13
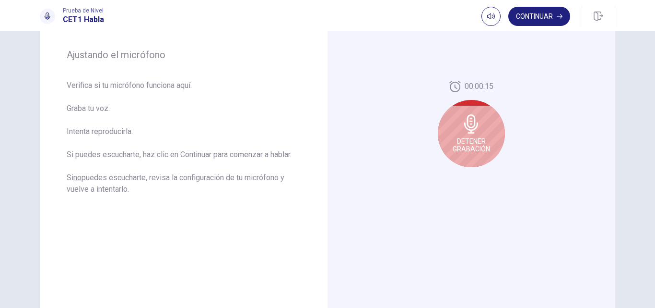
click at [471, 146] on span "Detener Grabación" at bounding box center [471, 144] width 37 height 15
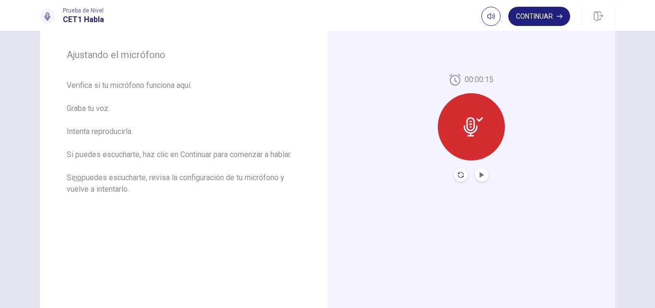
click at [460, 177] on icon "Record Again" at bounding box center [461, 175] width 6 height 6
click at [458, 178] on button "Record Again" at bounding box center [460, 174] width 13 height 13
click at [466, 123] on icon at bounding box center [473, 126] width 19 height 19
click at [480, 178] on button "Play Audio" at bounding box center [481, 174] width 13 height 13
click at [534, 21] on button "Continuar" at bounding box center [540, 16] width 62 height 19
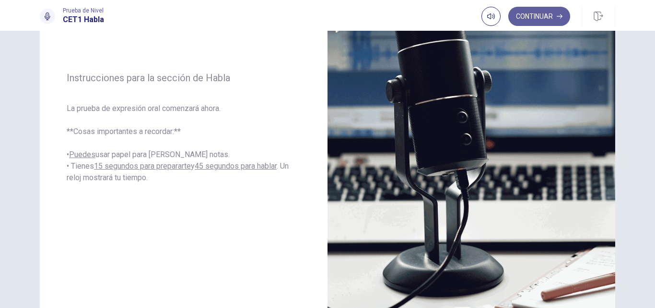
click at [523, 18] on button "Continuar" at bounding box center [540, 16] width 62 height 19
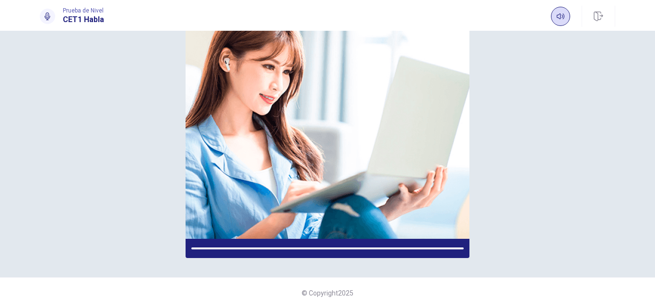
scroll to position [113, 0]
click at [561, 18] on icon "button" at bounding box center [561, 16] width 8 height 8
drag, startPoint x: 605, startPoint y: 66, endPoint x: 580, endPoint y: 156, distance: 93.7
click at [580, 43] on div at bounding box center [582, 33] width 6 height 20
drag, startPoint x: 580, startPoint y: 154, endPoint x: 590, endPoint y: 104, distance: 51.4
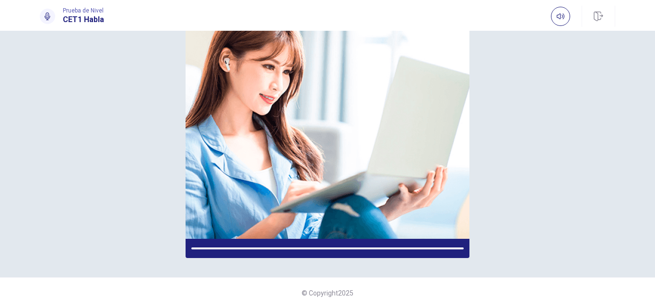
click at [585, 24] on div at bounding box center [583, 14] width 6 height 20
click at [561, 16] on icon "button" at bounding box center [561, 16] width 8 height 8
drag, startPoint x: 313, startPoint y: 241, endPoint x: 73, endPoint y: 7, distance: 335.6
click at [308, 241] on div at bounding box center [328, 247] width 284 height 19
click at [310, 102] on img at bounding box center [328, 116] width 284 height 244
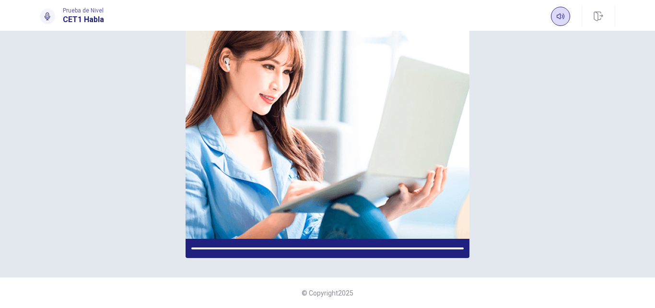
click at [310, 102] on img at bounding box center [328, 116] width 284 height 244
click at [316, 181] on img at bounding box center [328, 116] width 284 height 244
click at [415, 173] on img at bounding box center [328, 116] width 284 height 244
click at [458, 126] on img at bounding box center [328, 116] width 284 height 244
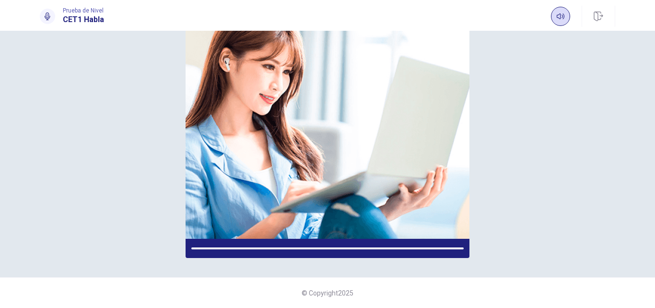
click at [433, 74] on img at bounding box center [328, 116] width 284 height 244
click at [340, 165] on img at bounding box center [328, 116] width 284 height 244
click at [346, 168] on img at bounding box center [328, 116] width 284 height 244
click at [269, 174] on img at bounding box center [328, 116] width 284 height 244
click at [352, 172] on img at bounding box center [328, 116] width 284 height 244
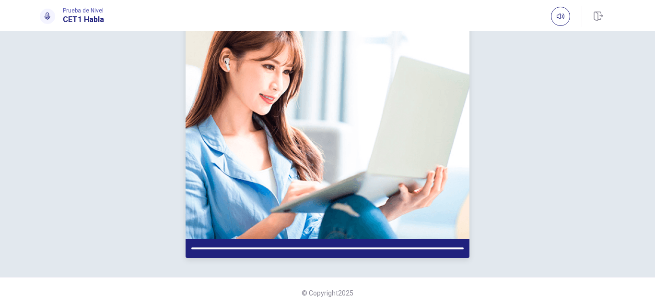
drag, startPoint x: 302, startPoint y: 126, endPoint x: 327, endPoint y: 197, distance: 75.3
click at [191, 121] on img at bounding box center [328, 116] width 284 height 244
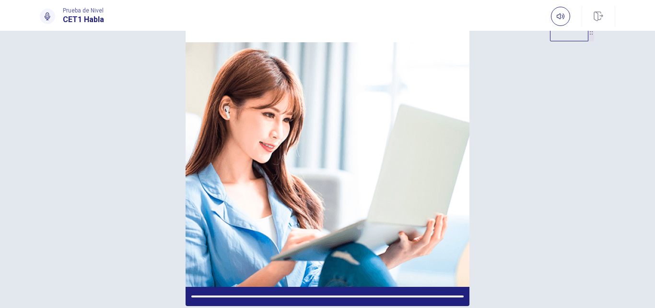
click at [51, 17] on icon at bounding box center [48, 16] width 8 height 8
drag, startPoint x: 51, startPoint y: 16, endPoint x: 93, endPoint y: 22, distance: 42.1
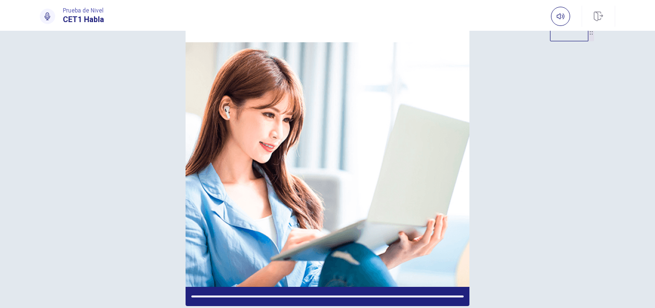
click at [51, 16] on div at bounding box center [47, 16] width 15 height 15
click at [57, 15] on div "Prueba de Nivel CET1 Habla" at bounding box center [72, 16] width 64 height 18
click at [91, 13] on span "Prueba de Nivel" at bounding box center [83, 10] width 41 height 7
click at [93, 22] on h1 "CET1 Habla" at bounding box center [83, 20] width 41 height 12
click at [142, 26] on div "Prueba de Nivel CET1 Habla" at bounding box center [327, 15] width 655 height 31
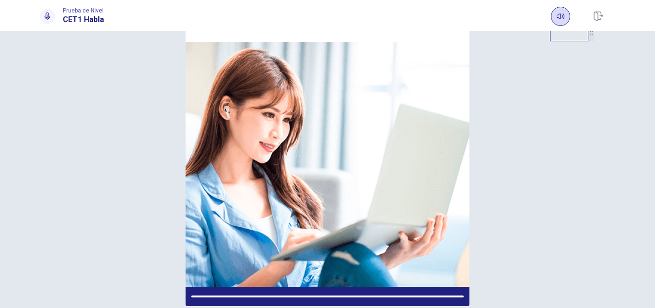
click at [562, 22] on button "button" at bounding box center [560, 16] width 19 height 19
click at [563, 19] on icon "button" at bounding box center [561, 16] width 8 height 8
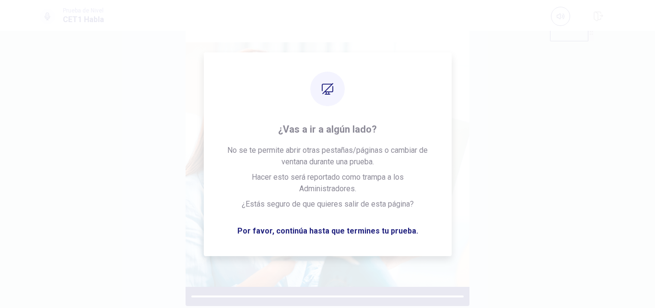
click at [512, 151] on div "Por favor escuche atentamente." at bounding box center [328, 145] width 576 height 321
click at [451, 42] on div "Por favor escuche atentamente." at bounding box center [328, 14] width 284 height 58
click at [102, 107] on div "Por favor escuche atentamente." at bounding box center [328, 145] width 576 height 321
click at [388, 228] on img at bounding box center [328, 164] width 284 height 244
click at [566, 128] on div "Por favor escuche atentamente." at bounding box center [328, 145] width 576 height 321
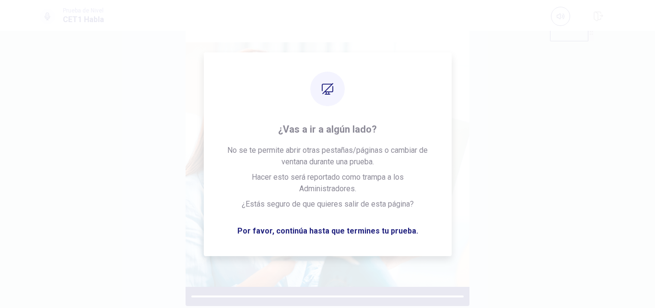
click at [178, 134] on div "Por favor escuche atentamente." at bounding box center [328, 145] width 576 height 321
click at [512, 76] on div "Por favor escuche atentamente." at bounding box center [328, 145] width 576 height 321
click at [468, 139] on div "Por favor escuche atentamente." at bounding box center [328, 145] width 576 height 321
click at [348, 230] on img at bounding box center [328, 164] width 284 height 244
click at [345, 23] on span "Por favor escuche atentamente." at bounding box center [327, 13] width 213 height 19
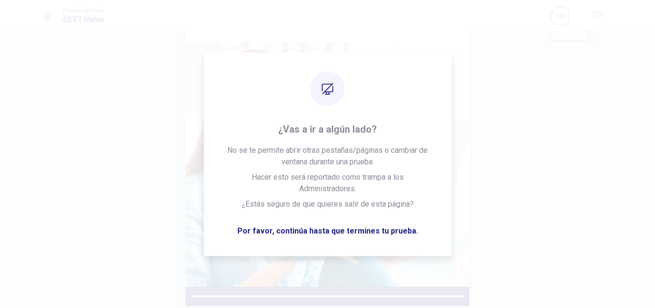
click at [150, 102] on div "Por favor escuche atentamente." at bounding box center [328, 145] width 576 height 321
click at [123, 118] on div "Por favor escuche atentamente." at bounding box center [328, 145] width 576 height 321
click at [257, 44] on div "Por favor escuche atentamente. © Copyright 2025" at bounding box center [327, 169] width 655 height 277
click at [378, 33] on div "Por favor escuche atentamente. © Copyright 2025" at bounding box center [327, 169] width 655 height 277
click at [509, 78] on div "Por favor escuche atentamente. © Copyright 2025" at bounding box center [327, 169] width 655 height 277
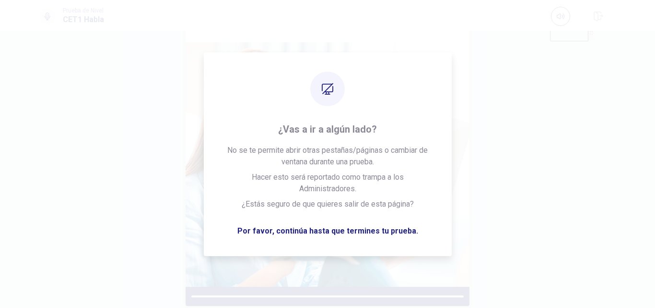
click at [537, 228] on div "Por favor escuche atentamente." at bounding box center [328, 145] width 576 height 321
click at [200, 180] on img at bounding box center [328, 164] width 284 height 244
click at [593, 86] on div "Por favor escuche atentamente." at bounding box center [328, 145] width 576 height 321
click at [151, 147] on div "Por favor escuche atentamente." at bounding box center [328, 145] width 576 height 321
drag, startPoint x: 368, startPoint y: 193, endPoint x: 119, endPoint y: 55, distance: 284.1
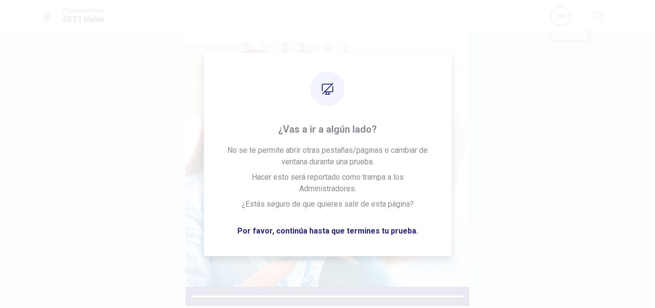
click at [338, 122] on img at bounding box center [328, 164] width 284 height 244
click at [501, 183] on div "Por favor escuche atentamente." at bounding box center [328, 145] width 576 height 321
click at [326, 165] on img at bounding box center [328, 164] width 284 height 244
click at [227, 194] on img at bounding box center [328, 164] width 284 height 244
click at [445, 152] on img at bounding box center [328, 164] width 284 height 244
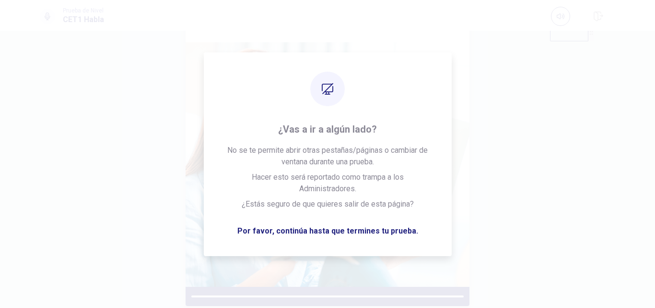
click at [456, 59] on div "Por favor escuche atentamente." at bounding box center [328, 145] width 576 height 321
click at [141, 137] on div "Por favor escuche atentamente." at bounding box center [328, 145] width 576 height 321
click at [270, 42] on img at bounding box center [328, 164] width 284 height 244
click at [394, 59] on img at bounding box center [328, 164] width 284 height 244
click at [511, 83] on div "Por favor escuche atentamente." at bounding box center [328, 145] width 576 height 321
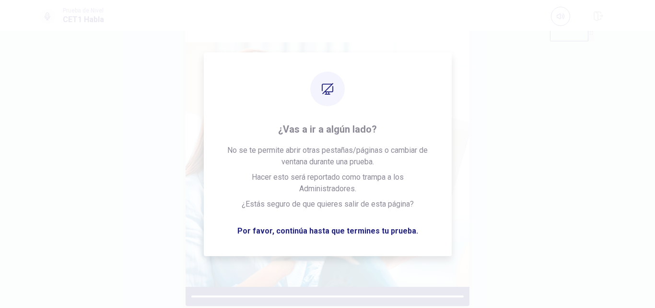
click at [489, 29] on div "Prueba de Nivel CET1 Habla" at bounding box center [327, 15] width 655 height 31
click at [278, 110] on img at bounding box center [328, 164] width 284 height 244
click at [347, 261] on div "Por favor escuche atentamente." at bounding box center [328, 145] width 284 height 321
click at [359, 221] on img at bounding box center [328, 164] width 284 height 244
click at [354, 243] on img at bounding box center [328, 164] width 284 height 244
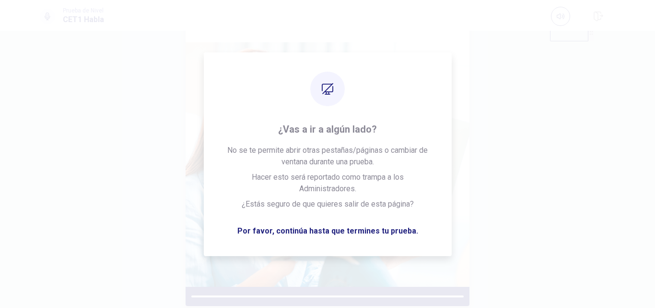
click at [358, 234] on img at bounding box center [328, 164] width 284 height 244
click at [424, 99] on img at bounding box center [328, 164] width 284 height 244
click at [363, 47] on img at bounding box center [328, 164] width 284 height 244
click at [192, 161] on img at bounding box center [328, 164] width 284 height 244
click at [193, 160] on img at bounding box center [328, 164] width 284 height 244
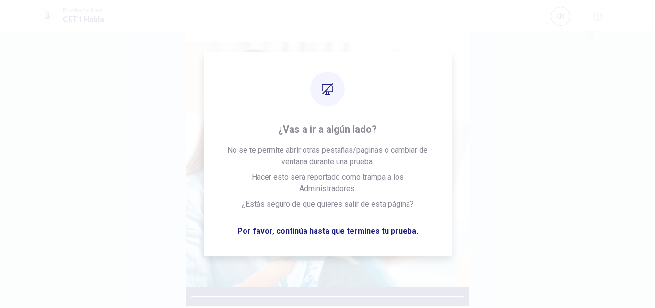
click at [168, 144] on div "Por favor escuche atentamente." at bounding box center [328, 145] width 576 height 321
click at [165, 145] on div "Por favor escuche atentamente." at bounding box center [328, 145] width 576 height 321
click at [167, 140] on div "Por favor escuche atentamente." at bounding box center [328, 145] width 576 height 321
click at [207, 120] on img at bounding box center [328, 164] width 284 height 244
click at [225, 106] on img at bounding box center [328, 164] width 284 height 244
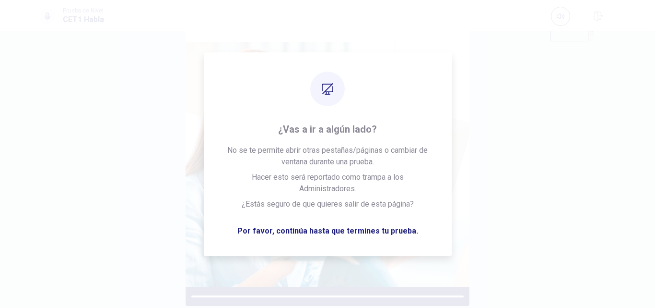
click at [225, 106] on img at bounding box center [328, 164] width 284 height 244
click at [452, 75] on img at bounding box center [328, 164] width 284 height 244
drag, startPoint x: 513, startPoint y: 105, endPoint x: 505, endPoint y: 150, distance: 45.3
click at [513, 105] on div "Por favor escuche atentamente." at bounding box center [328, 145] width 576 height 321
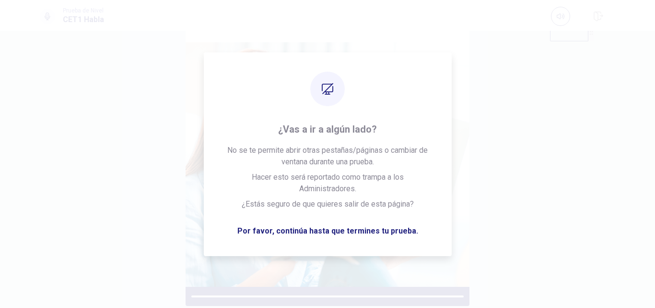
click at [519, 108] on div "Por favor escuche atentamente." at bounding box center [328, 145] width 576 height 321
click at [358, 228] on img at bounding box center [328, 164] width 284 height 244
drag, startPoint x: 264, startPoint y: 146, endPoint x: 475, endPoint y: 147, distance: 211.1
click at [264, 146] on img at bounding box center [328, 164] width 284 height 244
click at [347, 157] on img at bounding box center [328, 164] width 284 height 244
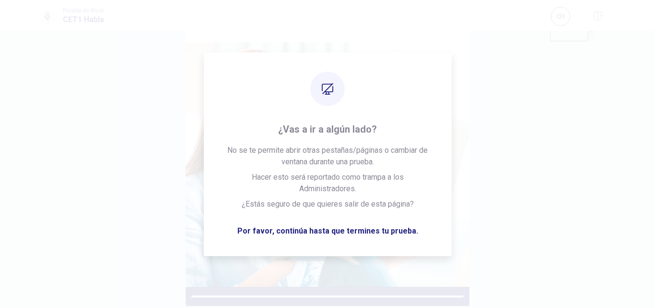
click at [515, 113] on div "Por favor escuche atentamente." at bounding box center [328, 145] width 576 height 321
click at [292, 126] on div "Prueba de Nivel CET1 Habla Por favor escuche atentamente. © Copyright 2025 ¿Vas…" at bounding box center [327, 154] width 655 height 308
click at [214, 155] on img at bounding box center [328, 164] width 284 height 244
click at [425, 127] on img at bounding box center [328, 164] width 284 height 244
click at [460, 156] on img at bounding box center [328, 164] width 284 height 244
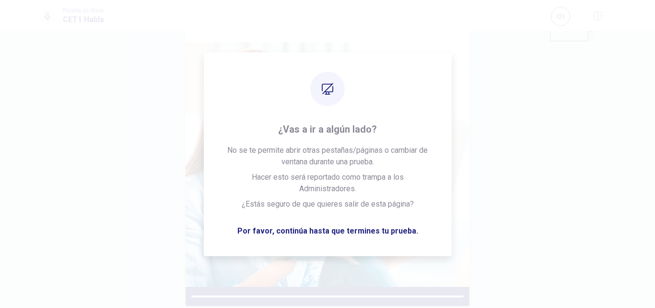
click at [215, 241] on img at bounding box center [328, 164] width 284 height 244
click at [310, 97] on img at bounding box center [328, 164] width 284 height 244
click at [488, 119] on div "Por favor escuche atentamente." at bounding box center [328, 145] width 576 height 321
drag, startPoint x: 555, startPoint y: 163, endPoint x: 486, endPoint y: 51, distance: 131.4
click at [553, 160] on div "Por favor escuche atentamente." at bounding box center [328, 145] width 576 height 321
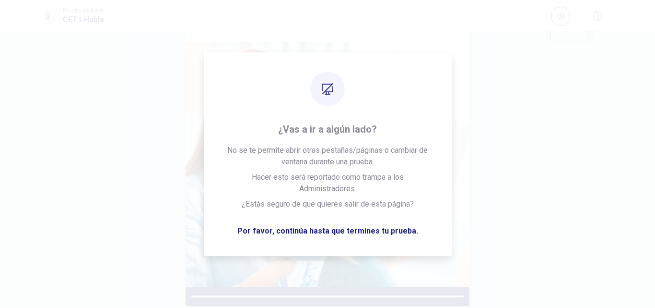
drag, startPoint x: 486, startPoint y: 51, endPoint x: 440, endPoint y: 62, distance: 46.9
click at [484, 51] on div "Por favor escuche atentamente." at bounding box center [328, 145] width 576 height 321
drag, startPoint x: 227, startPoint y: 112, endPoint x: 91, endPoint y: 106, distance: 136.4
drag, startPoint x: 96, startPoint y: 121, endPoint x: 294, endPoint y: 113, distance: 198.3
click at [385, 116] on img at bounding box center [328, 164] width 284 height 244
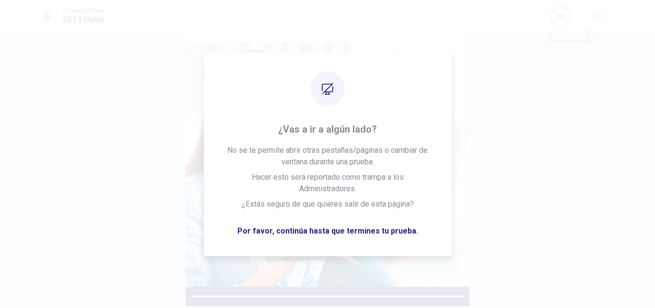
drag, startPoint x: 471, startPoint y: 107, endPoint x: 495, endPoint y: 123, distance: 29.1
click at [471, 107] on div "Por favor escuche atentamente." at bounding box center [328, 145] width 576 height 321
click at [494, 124] on div "Por favor escuche atentamente." at bounding box center [328, 145] width 576 height 321
click at [497, 123] on div "Por favor escuche atentamente." at bounding box center [328, 145] width 576 height 321
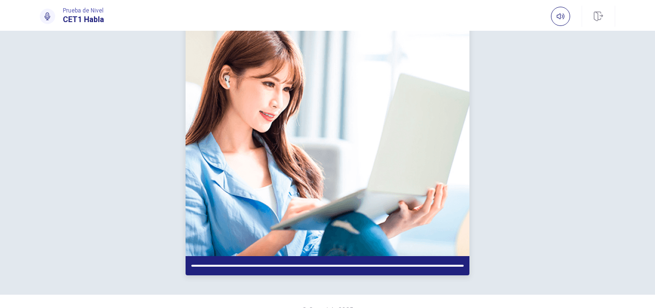
drag, startPoint x: 223, startPoint y: 265, endPoint x: 276, endPoint y: 258, distance: 53.7
click at [273, 268] on div at bounding box center [328, 265] width 284 height 19
click at [557, 18] on icon "button" at bounding box center [561, 16] width 8 height 8
click at [560, 22] on button "button" at bounding box center [560, 16] width 19 height 19
click at [47, 23] on div at bounding box center [47, 16] width 15 height 15
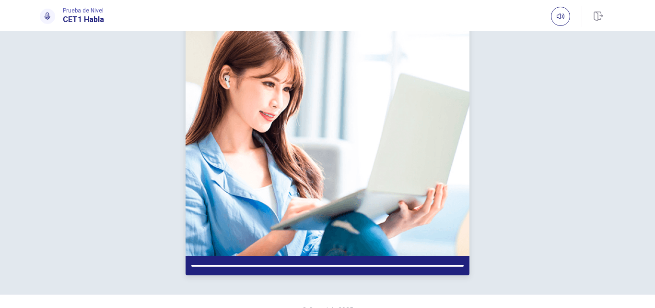
click at [47, 23] on div at bounding box center [47, 16] width 15 height 15
click at [48, 22] on div at bounding box center [47, 16] width 15 height 15
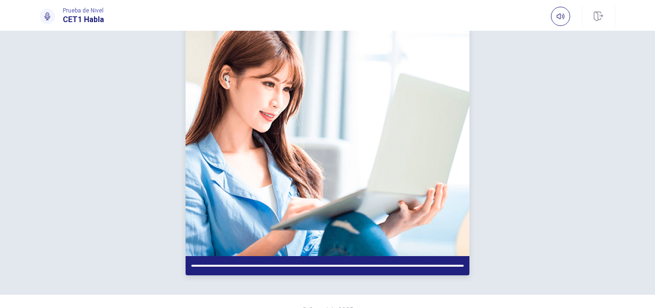
click at [339, 114] on img at bounding box center [328, 134] width 284 height 244
click at [398, 144] on img at bounding box center [328, 134] width 284 height 244
click at [419, 145] on img at bounding box center [328, 134] width 284 height 244
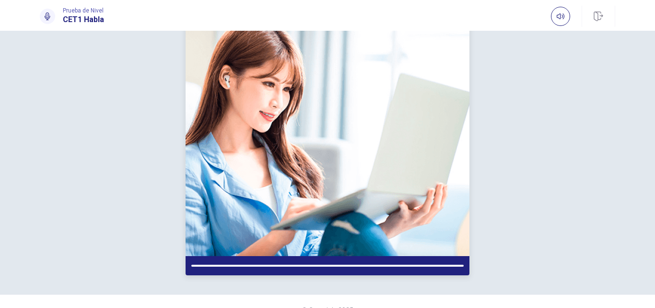
click at [468, 127] on div "Por favor escuche atentamente." at bounding box center [328, 114] width 576 height 321
click at [489, 117] on div "Por favor escuche atentamente." at bounding box center [328, 114] width 576 height 321
click at [490, 115] on div "Por favor escuche atentamente." at bounding box center [328, 114] width 576 height 321
click at [474, 105] on div "Por favor escuche atentamente." at bounding box center [328, 114] width 576 height 321
click at [323, 174] on img at bounding box center [328, 134] width 284 height 244
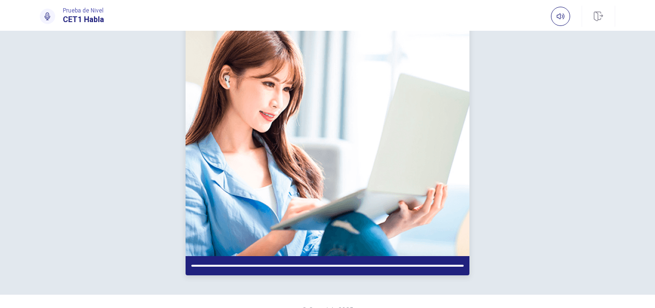
drag, startPoint x: 323, startPoint y: 174, endPoint x: 306, endPoint y: 186, distance: 20.4
click at [320, 175] on img at bounding box center [328, 134] width 284 height 244
click at [281, 273] on div "Por favor escuche atentamente." at bounding box center [328, 114] width 284 height 321
drag, startPoint x: 274, startPoint y: 266, endPoint x: 394, endPoint y: 222, distance: 128.0
click at [275, 266] on div at bounding box center [328, 265] width 284 height 19
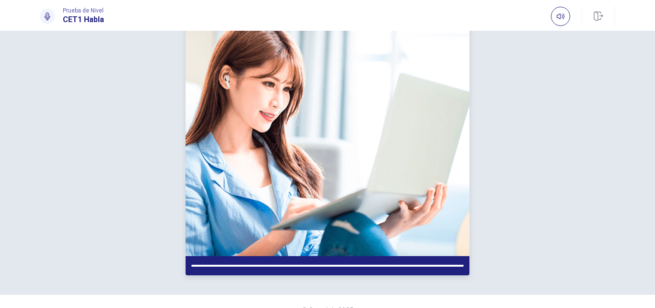
click at [342, 255] on div "Por favor escuche atentamente." at bounding box center [328, 114] width 284 height 321
click at [366, 252] on img at bounding box center [328, 134] width 284 height 244
click at [326, 256] on div at bounding box center [328, 265] width 284 height 19
click at [383, 218] on img at bounding box center [328, 134] width 284 height 244
drag, startPoint x: 358, startPoint y: 148, endPoint x: 469, endPoint y: 148, distance: 111.3
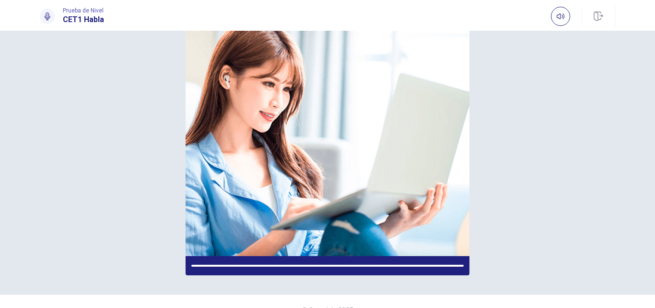
click at [352, 145] on img at bounding box center [328, 134] width 284 height 244
click at [212, 175] on img at bounding box center [328, 134] width 284 height 244
click at [469, 157] on div "Por favor escuche atentamente." at bounding box center [328, 114] width 576 height 321
click at [209, 106] on img at bounding box center [328, 134] width 284 height 244
click at [92, 89] on div "Por favor escuche atentamente." at bounding box center [328, 114] width 576 height 321
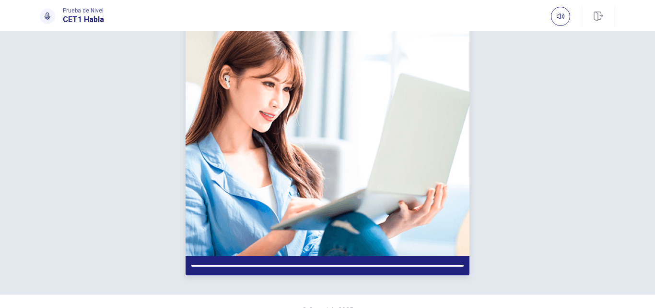
click at [196, 189] on div "Por favor escuche atentamente." at bounding box center [328, 114] width 576 height 321
click at [406, 163] on img at bounding box center [328, 134] width 284 height 244
drag, startPoint x: 368, startPoint y: 114, endPoint x: 223, endPoint y: 190, distance: 163.3
click at [321, 107] on img at bounding box center [328, 134] width 284 height 244
click at [214, 140] on img at bounding box center [328, 134] width 284 height 244
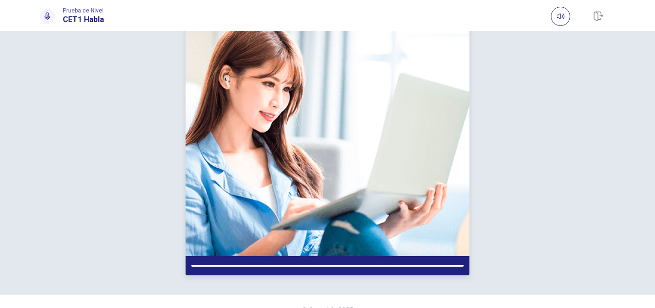
drag, startPoint x: 223, startPoint y: 190, endPoint x: 308, endPoint y: 134, distance: 101.5
click at [239, 178] on img at bounding box center [328, 134] width 284 height 244
drag, startPoint x: 308, startPoint y: 134, endPoint x: 172, endPoint y: 126, distance: 136.0
click at [174, 99] on div "Por favor escuche atentamente." at bounding box center [328, 114] width 576 height 321
click at [405, 160] on img at bounding box center [328, 134] width 284 height 244
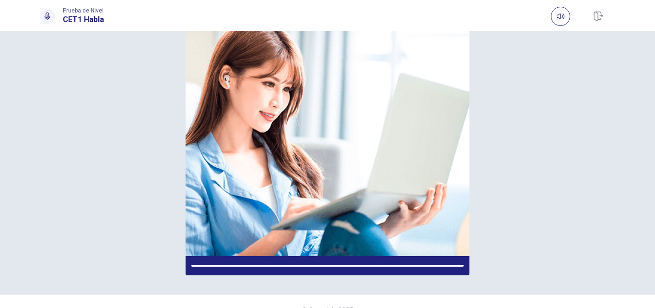
click at [440, 162] on img at bounding box center [328, 134] width 284 height 244
click at [486, 159] on div "Por favor escuche atentamente." at bounding box center [328, 114] width 576 height 321
click at [324, 155] on img at bounding box center [328, 134] width 284 height 244
click at [325, 154] on img at bounding box center [328, 134] width 284 height 244
click at [315, 154] on img at bounding box center [328, 134] width 284 height 244
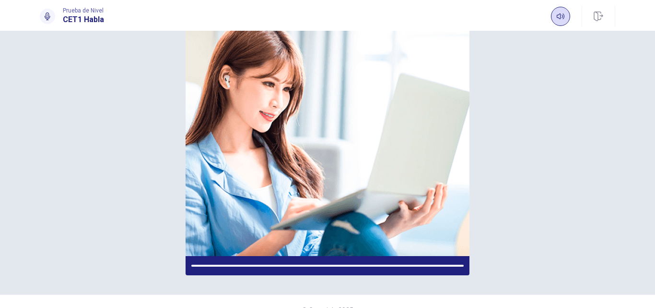
click at [563, 17] on icon "button" at bounding box center [561, 16] width 8 height 8
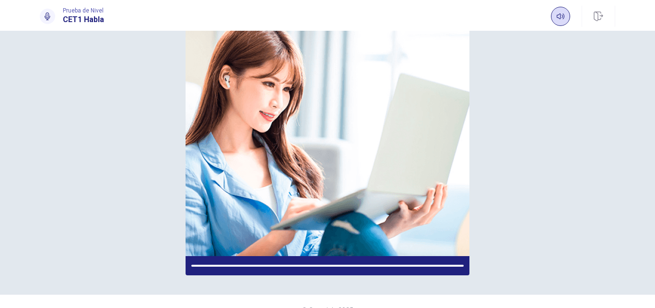
click at [563, 17] on icon "button" at bounding box center [561, 16] width 8 height 8
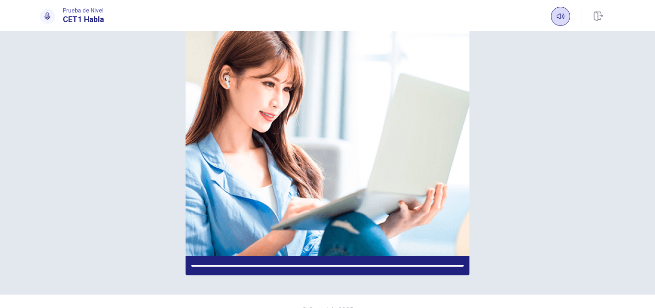
click at [563, 17] on icon "button" at bounding box center [561, 16] width 8 height 8
click at [563, 17] on icon "button" at bounding box center [561, 16] width 8 height 6
click at [490, 91] on div "Por favor escuche atentamente." at bounding box center [328, 114] width 576 height 321
click at [510, 140] on div "Por favor escuche atentamente." at bounding box center [328, 114] width 576 height 321
click at [522, 155] on div "Por favor escuche atentamente." at bounding box center [328, 114] width 576 height 321
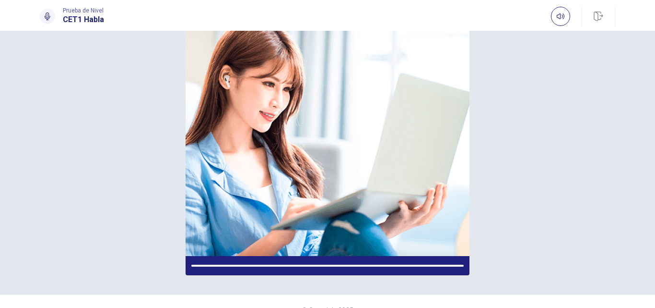
click at [540, 156] on div "Por favor escuche atentamente." at bounding box center [328, 114] width 576 height 321
click at [538, 160] on div "Por favor escuche atentamente." at bounding box center [328, 114] width 576 height 321
click at [502, 106] on div "Por favor escuche atentamente." at bounding box center [328, 114] width 576 height 321
click at [562, 19] on icon "button" at bounding box center [561, 16] width 8 height 8
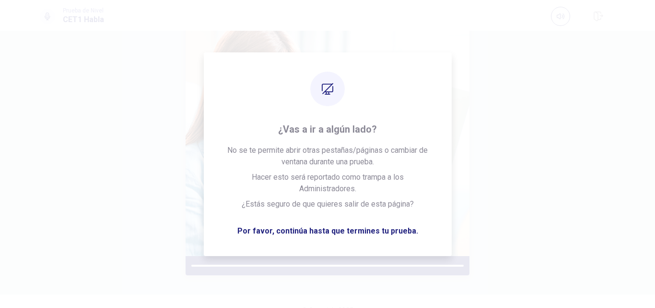
click at [528, 128] on div "Por favor escuche atentamente." at bounding box center [328, 114] width 576 height 321
click at [528, 129] on div "Por favor escuche atentamente." at bounding box center [328, 114] width 576 height 321
click at [528, 130] on div "Por favor escuche atentamente." at bounding box center [328, 114] width 576 height 321
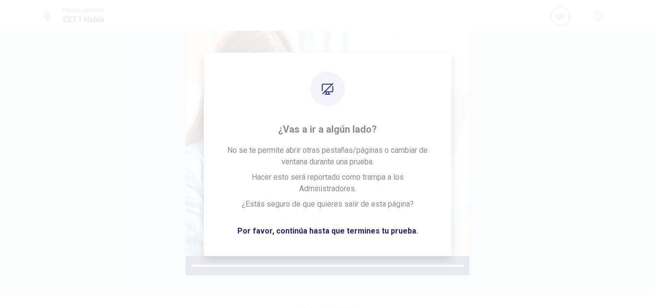
click at [528, 131] on div "Por favor escuche atentamente." at bounding box center [328, 114] width 576 height 321
click at [528, 145] on div "Por favor escuche atentamente." at bounding box center [328, 114] width 576 height 321
click at [526, 161] on div "Por favor escuche atentamente." at bounding box center [328, 114] width 576 height 321
click at [537, 182] on div "Por favor escuche atentamente." at bounding box center [328, 114] width 576 height 321
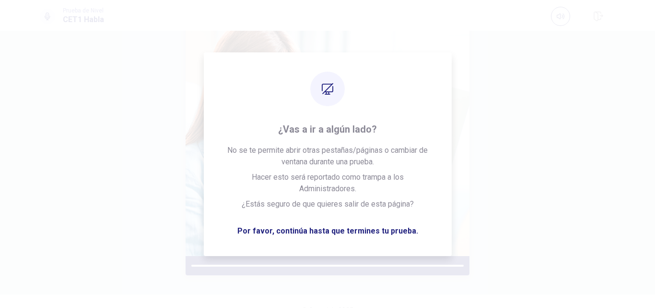
click at [275, 44] on img at bounding box center [328, 134] width 284 height 244
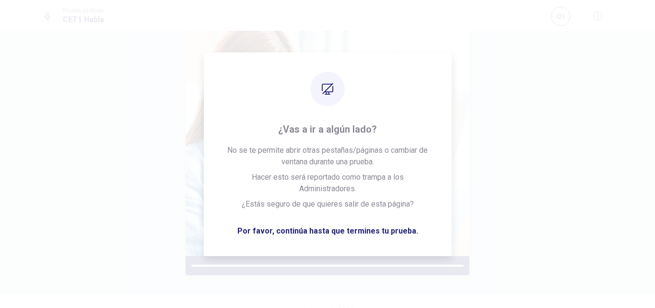
click at [192, 168] on img at bounding box center [328, 134] width 284 height 244
click at [527, 105] on div "Por favor escuche atentamente." at bounding box center [328, 114] width 576 height 321
click at [130, 171] on div "Por favor escuche atentamente." at bounding box center [328, 114] width 576 height 321
click at [478, 131] on div "Por favor escuche atentamente." at bounding box center [328, 114] width 576 height 321
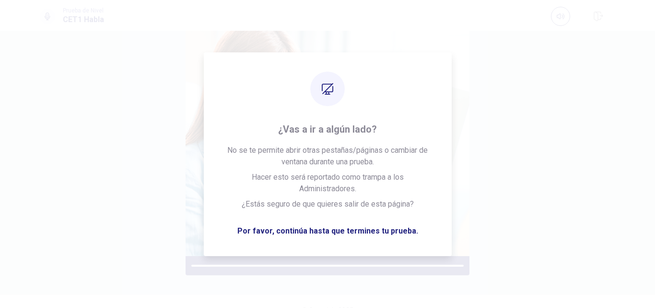
click at [146, 151] on div "Por favor escuche atentamente." at bounding box center [328, 114] width 576 height 321
click at [497, 111] on div "Por favor escuche atentamente." at bounding box center [328, 114] width 576 height 321
click at [173, 140] on div "Por favor escuche atentamente." at bounding box center [328, 114] width 576 height 321
click at [520, 121] on div "Por favor escuche atentamente." at bounding box center [328, 114] width 576 height 321
click at [167, 133] on div "Por favor escuche atentamente." at bounding box center [328, 114] width 576 height 321
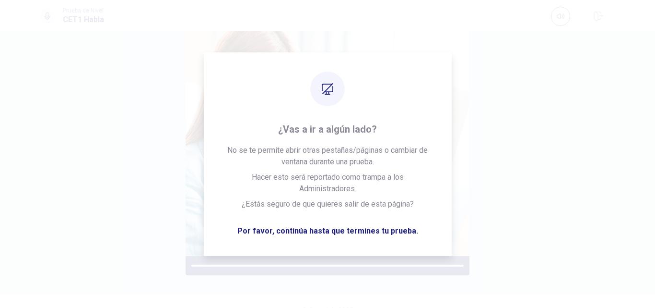
click at [551, 116] on div "Por favor escuche atentamente." at bounding box center [328, 114] width 576 height 321
drag, startPoint x: 169, startPoint y: 119, endPoint x: 281, endPoint y: 112, distance: 111.5
click at [169, 119] on div "Por favor escuche atentamente." at bounding box center [328, 114] width 576 height 321
click at [497, 118] on div "Por favor escuche atentamente." at bounding box center [328, 114] width 576 height 321
click at [302, 50] on img at bounding box center [328, 134] width 284 height 244
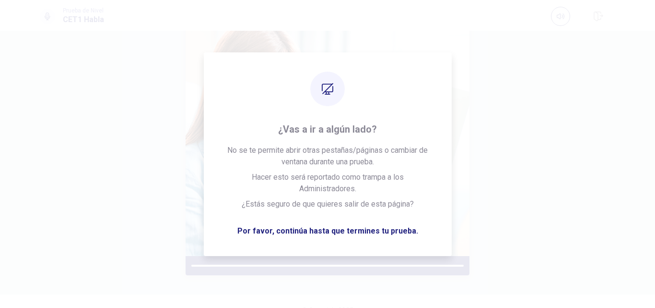
click at [314, 249] on img at bounding box center [328, 134] width 284 height 244
click at [333, 46] on img at bounding box center [328, 134] width 284 height 244
click at [357, 252] on img at bounding box center [328, 134] width 284 height 244
click at [348, 18] on div "Prueba de Nivel CET1 Habla" at bounding box center [327, 16] width 606 height 21
click at [131, 195] on div "Por favor escuche atentamente." at bounding box center [328, 114] width 576 height 321
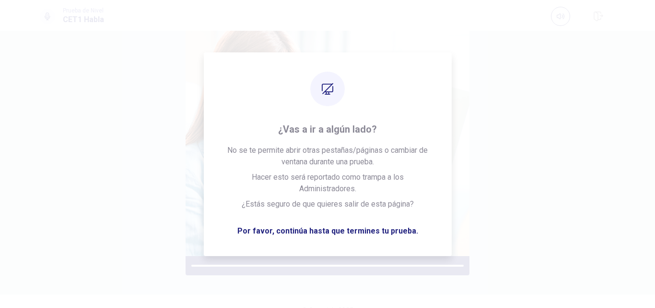
click at [485, 166] on div "Por favor escuche atentamente." at bounding box center [328, 114] width 576 height 321
click at [321, 256] on img at bounding box center [328, 134] width 284 height 244
click at [163, 195] on div "Por favor escuche atentamente." at bounding box center [328, 114] width 576 height 321
click at [542, 186] on div "Por favor escuche atentamente." at bounding box center [328, 114] width 576 height 321
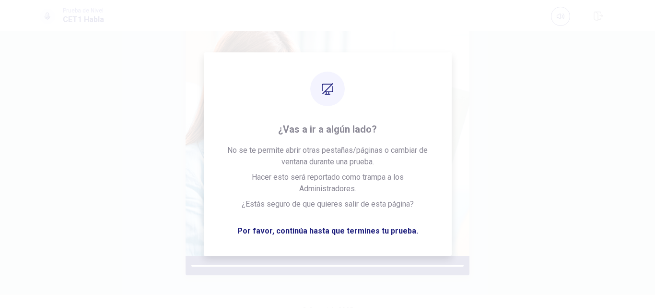
click at [246, 27] on div "Prueba de Nivel CET1 Habla" at bounding box center [327, 15] width 655 height 31
click at [445, 143] on div "Por favor escuche atentamente." at bounding box center [328, 114] width 576 height 321
click at [155, 145] on div "Por favor escuche atentamente." at bounding box center [328, 114] width 576 height 321
click at [178, 121] on div "Por favor escuche atentamente." at bounding box center [328, 114] width 576 height 321
click at [463, 125] on img at bounding box center [328, 134] width 284 height 244
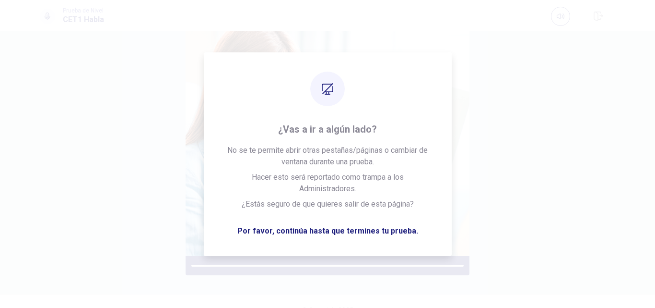
drag, startPoint x: 339, startPoint y: 208, endPoint x: 522, endPoint y: 98, distance: 213.5
click at [355, 94] on img at bounding box center [328, 134] width 284 height 244
click at [521, 99] on div "Por favor escuche atentamente." at bounding box center [328, 114] width 576 height 321
click at [257, 59] on img at bounding box center [328, 134] width 284 height 244
click at [155, 152] on div "Por favor escuche atentamente." at bounding box center [328, 114] width 576 height 321
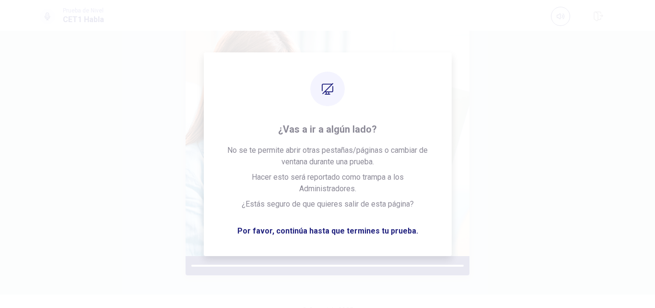
click at [206, 195] on img at bounding box center [328, 134] width 284 height 244
drag, startPoint x: 216, startPoint y: 247, endPoint x: 359, endPoint y: 112, distance: 196.5
click at [359, 112] on img at bounding box center [328, 134] width 284 height 244
drag, startPoint x: 199, startPoint y: 58, endPoint x: 409, endPoint y: 202, distance: 255.1
click at [392, 247] on img at bounding box center [328, 134] width 284 height 244
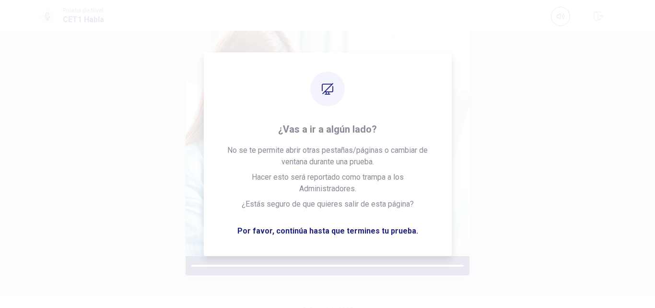
drag, startPoint x: 415, startPoint y: 65, endPoint x: 222, endPoint y: 239, distance: 260.5
click at [269, 230] on img at bounding box center [328, 134] width 284 height 244
click at [511, 40] on div "Por favor escuche atentamente." at bounding box center [328, 114] width 576 height 321
drag, startPoint x: 215, startPoint y: 53, endPoint x: 414, endPoint y: 55, distance: 199.1
click at [402, 256] on img at bounding box center [328, 134] width 284 height 244
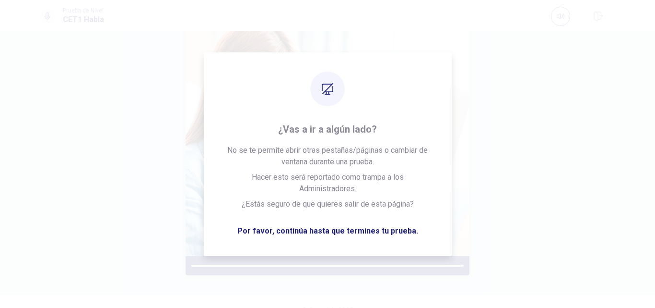
drag, startPoint x: 174, startPoint y: 257, endPoint x: 233, endPoint y: 79, distance: 187.8
click at [174, 254] on div "Por favor escuche atentamente." at bounding box center [328, 114] width 576 height 321
click at [443, 256] on img at bounding box center [328, 134] width 284 height 244
drag, startPoint x: 438, startPoint y: 84, endPoint x: 235, endPoint y: 62, distance: 204.1
click at [213, 241] on img at bounding box center [328, 134] width 284 height 244
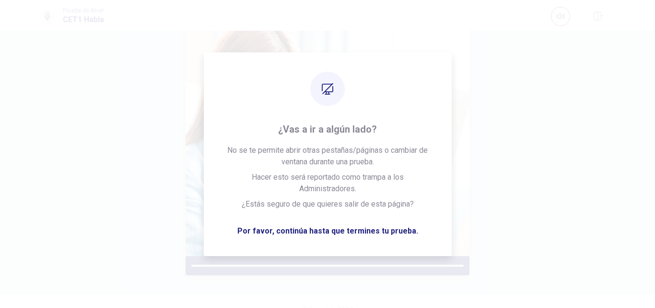
click at [498, 261] on div "Por favor escuche atentamente." at bounding box center [328, 114] width 576 height 321
drag, startPoint x: 208, startPoint y: 220, endPoint x: 282, endPoint y: 107, distance: 134.4
click at [197, 232] on img at bounding box center [328, 134] width 284 height 244
drag, startPoint x: 282, startPoint y: 107, endPoint x: 408, endPoint y: 198, distance: 155.0
click at [393, 239] on img at bounding box center [328, 134] width 284 height 244
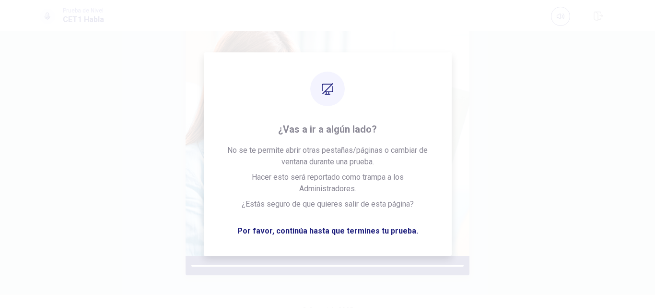
drag, startPoint x: 284, startPoint y: 187, endPoint x: 249, endPoint y: 89, distance: 103.5
click at [280, 189] on img at bounding box center [328, 134] width 284 height 244
click at [408, 250] on img at bounding box center [328, 134] width 284 height 244
click at [281, 208] on img at bounding box center [328, 134] width 284 height 244
click at [409, 232] on img at bounding box center [328, 134] width 284 height 244
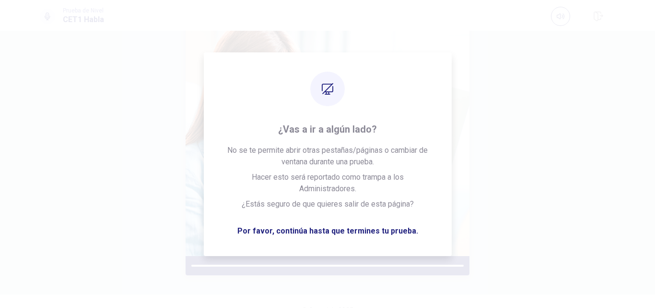
drag, startPoint x: 432, startPoint y: 113, endPoint x: 302, endPoint y: 128, distance: 130.4
click at [303, 214] on img at bounding box center [328, 134] width 284 height 244
click at [409, 213] on img at bounding box center [328, 134] width 284 height 244
click at [188, 186] on img at bounding box center [328, 134] width 284 height 244
drag, startPoint x: 415, startPoint y: 264, endPoint x: 327, endPoint y: 162, distance: 134.1
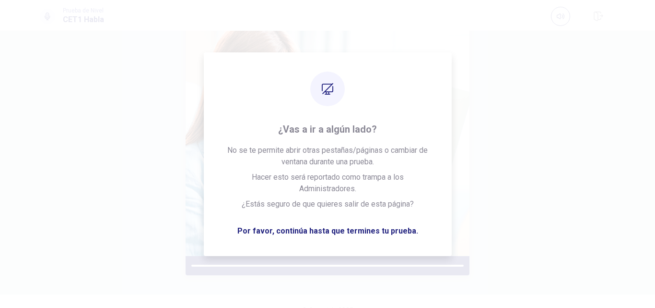
click at [412, 234] on img at bounding box center [328, 134] width 284 height 244
drag, startPoint x: 327, startPoint y: 162, endPoint x: 276, endPoint y: 118, distance: 68.0
click at [279, 204] on img at bounding box center [328, 134] width 284 height 244
click at [457, 177] on img at bounding box center [328, 134] width 284 height 244
click at [194, 205] on img at bounding box center [328, 134] width 284 height 244
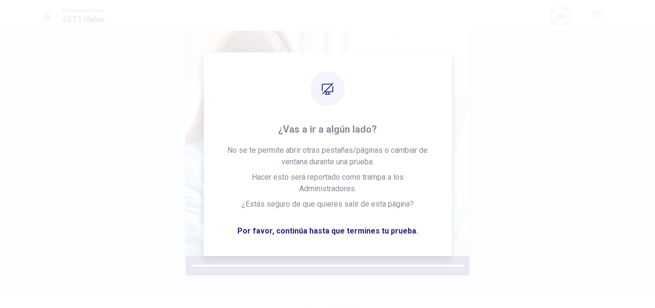
drag, startPoint x: 228, startPoint y: 68, endPoint x: 427, endPoint y: 88, distance: 199.6
click at [422, 249] on img at bounding box center [328, 134] width 284 height 244
drag, startPoint x: 427, startPoint y: 88, endPoint x: 393, endPoint y: 203, distance: 119.8
click at [224, 231] on img at bounding box center [328, 134] width 284 height 244
drag, startPoint x: 393, startPoint y: 203, endPoint x: 388, endPoint y: 102, distance: 100.9
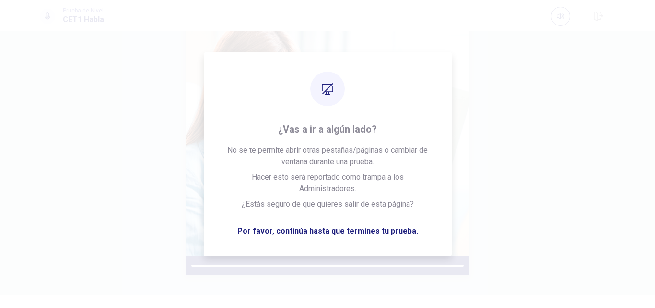
click at [427, 222] on img at bounding box center [328, 134] width 284 height 244
drag, startPoint x: 388, startPoint y: 102, endPoint x: 247, endPoint y: 78, distance: 143.2
click at [225, 210] on img at bounding box center [328, 134] width 284 height 244
click at [378, 210] on img at bounding box center [328, 134] width 284 height 244
click at [283, 256] on img at bounding box center [328, 134] width 284 height 244
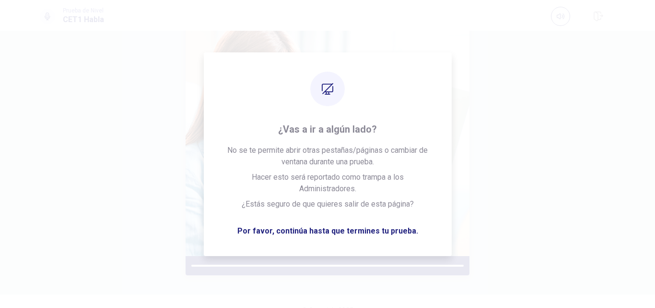
click at [487, 234] on div "Por favor escuche atentamente." at bounding box center [328, 114] width 576 height 321
click at [347, 117] on img at bounding box center [328, 134] width 284 height 244
click at [283, 91] on img at bounding box center [328, 134] width 284 height 244
click at [464, 52] on img at bounding box center [328, 134] width 284 height 244
click at [436, 75] on img at bounding box center [328, 134] width 284 height 244
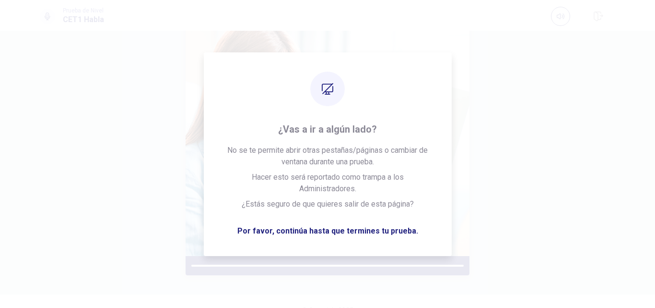
click at [337, 100] on img at bounding box center [328, 134] width 284 height 244
click at [295, 128] on img at bounding box center [328, 134] width 284 height 244
click at [352, 119] on img at bounding box center [328, 134] width 284 height 244
click at [347, 237] on img at bounding box center [328, 134] width 284 height 244
click at [347, 231] on img at bounding box center [328, 134] width 284 height 244
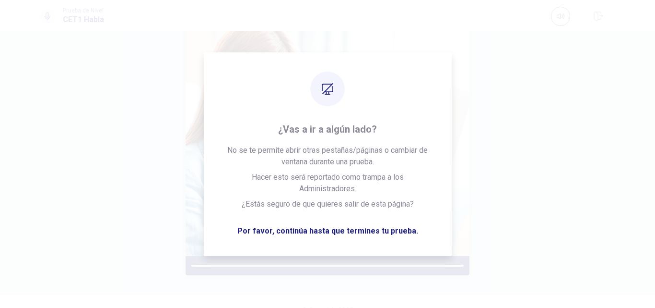
click at [345, 231] on img at bounding box center [328, 134] width 284 height 244
click at [351, 225] on img at bounding box center [328, 134] width 284 height 244
click at [352, 225] on img at bounding box center [328, 134] width 284 height 244
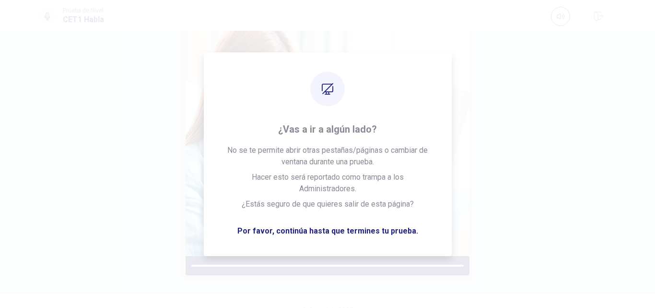
drag, startPoint x: 352, startPoint y: 225, endPoint x: 355, endPoint y: 231, distance: 6.9
click at [352, 225] on img at bounding box center [328, 134] width 284 height 244
click at [354, 228] on img at bounding box center [328, 134] width 284 height 244
drag, startPoint x: 355, startPoint y: 231, endPoint x: 367, endPoint y: 249, distance: 22.1
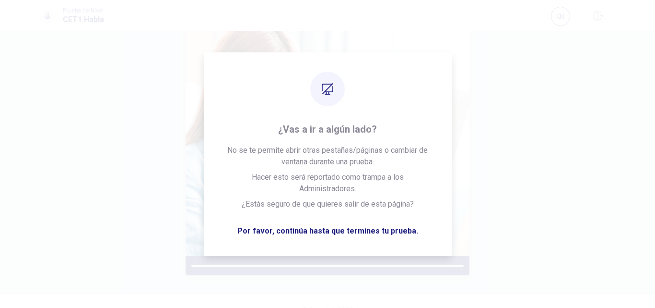
click at [358, 237] on img at bounding box center [328, 134] width 284 height 244
click at [362, 243] on img at bounding box center [328, 134] width 284 height 244
drag, startPoint x: 367, startPoint y: 249, endPoint x: 383, endPoint y: 236, distance: 21.4
click at [374, 255] on img at bounding box center [328, 134] width 284 height 244
click at [383, 256] on img at bounding box center [328, 134] width 284 height 244
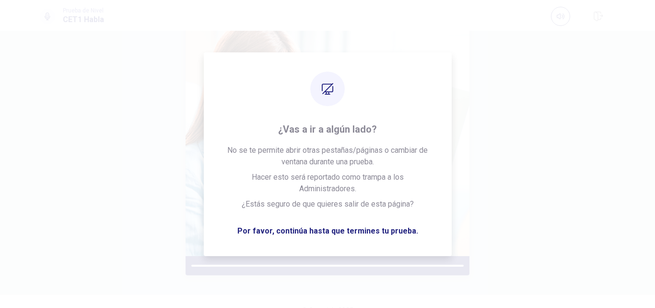
click at [391, 256] on img at bounding box center [328, 134] width 284 height 244
click at [390, 239] on img at bounding box center [328, 134] width 284 height 244
click at [383, 236] on img at bounding box center [328, 134] width 284 height 244
click at [393, 214] on img at bounding box center [328, 134] width 284 height 244
click at [406, 233] on img at bounding box center [328, 134] width 284 height 244
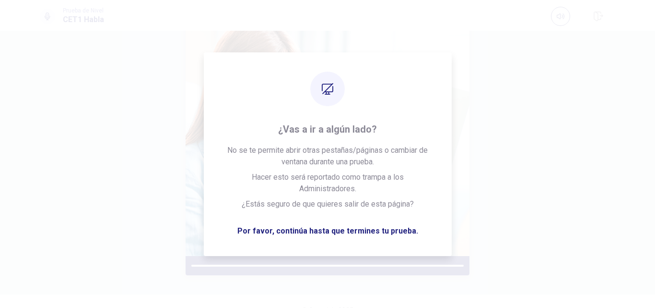
drag, startPoint x: 414, startPoint y: 260, endPoint x: 353, endPoint y: 76, distance: 193.3
click at [415, 256] on img at bounding box center [328, 134] width 284 height 244
click at [410, 307] on html "Este sitio utiliza cookies, como se explica en nuestra Política de Privacidad .…" at bounding box center [327, 154] width 655 height 308
click at [345, 67] on img at bounding box center [328, 134] width 284 height 244
click at [336, 70] on img at bounding box center [328, 134] width 284 height 244
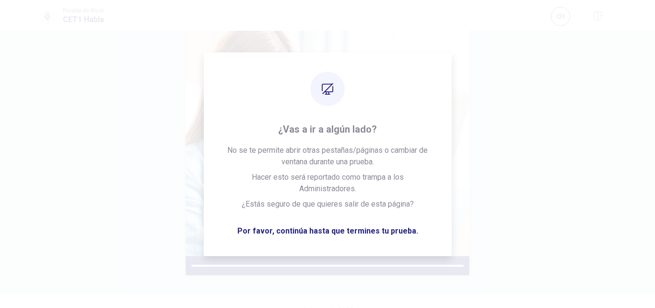
drag, startPoint x: 271, startPoint y: 135, endPoint x: 344, endPoint y: 133, distance: 73.0
click at [311, 160] on img at bounding box center [328, 134] width 284 height 244
click at [264, 165] on img at bounding box center [328, 134] width 284 height 244
click at [343, 152] on img at bounding box center [328, 134] width 284 height 244
click at [355, 166] on img at bounding box center [328, 134] width 284 height 244
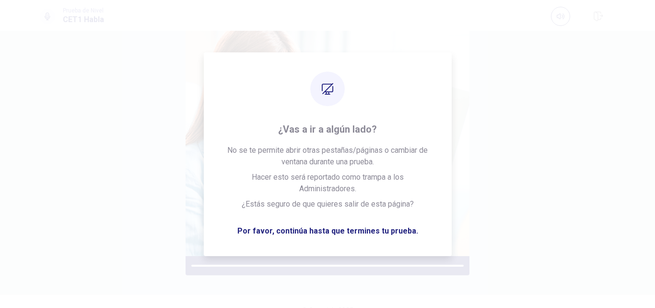
click at [296, 138] on img at bounding box center [328, 134] width 284 height 244
drag, startPoint x: 136, startPoint y: 112, endPoint x: 157, endPoint y: 150, distance: 43.0
click at [137, 115] on div "Por favor escuche atentamente." at bounding box center [328, 114] width 576 height 321
click at [288, 154] on img at bounding box center [328, 134] width 284 height 244
click at [336, 98] on img at bounding box center [328, 134] width 284 height 244
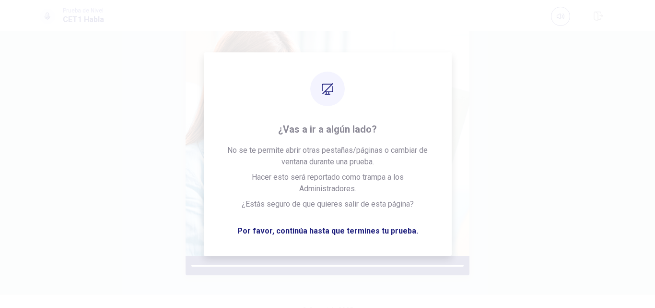
click at [194, 153] on div "Por favor escuche atentamente." at bounding box center [328, 114] width 576 height 321
click at [313, 172] on img at bounding box center [328, 134] width 284 height 244
click at [301, 182] on img at bounding box center [328, 134] width 284 height 244
click at [210, 152] on img at bounding box center [328, 134] width 284 height 244
click at [191, 190] on div "Por favor escuche atentamente." at bounding box center [328, 114] width 576 height 321
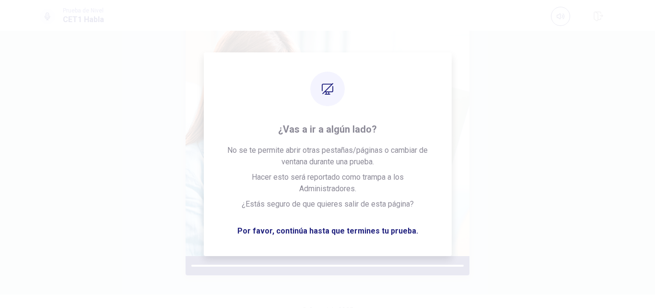
click at [455, 134] on img at bounding box center [328, 134] width 284 height 244
drag, startPoint x: 223, startPoint y: 172, endPoint x: 310, endPoint y: 75, distance: 130.8
click at [231, 172] on img at bounding box center [328, 134] width 284 height 244
click at [440, 132] on img at bounding box center [328, 134] width 284 height 244
drag, startPoint x: 310, startPoint y: 75, endPoint x: 427, endPoint y: 141, distance: 133.8
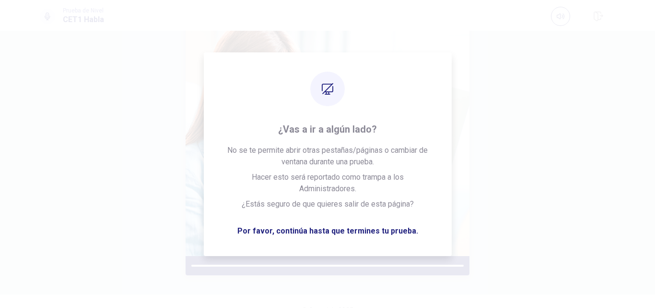
click at [412, 157] on img at bounding box center [328, 134] width 284 height 244
drag, startPoint x: 427, startPoint y: 141, endPoint x: 508, endPoint y: 108, distance: 86.8
click at [8, 113] on div "Por favor escuche atentamente. © Copyright 2025" at bounding box center [327, 169] width 655 height 277
click at [308, 157] on img at bounding box center [328, 134] width 284 height 244
click at [427, 132] on img at bounding box center [328, 134] width 284 height 244
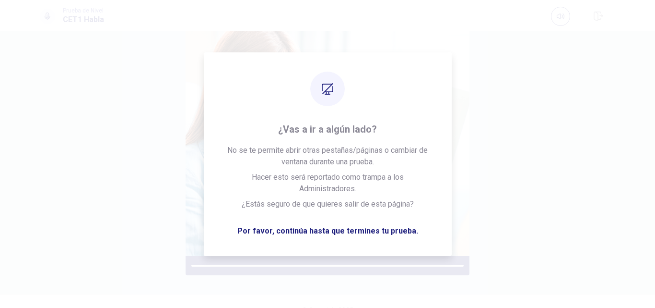
drag, startPoint x: 508, startPoint y: 108, endPoint x: 475, endPoint y: 63, distance: 55.4
click at [490, 137] on div "Por favor escuche atentamente." at bounding box center [328, 114] width 576 height 321
click at [434, 73] on img at bounding box center [328, 134] width 284 height 244
drag, startPoint x: 475, startPoint y: 63, endPoint x: 401, endPoint y: 83, distance: 76.8
click at [463, 88] on div "Por favor escuche atentamente." at bounding box center [328, 114] width 576 height 321
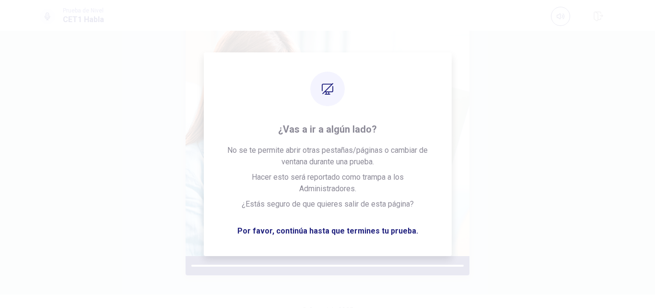
click at [479, 96] on div "Por favor escuche atentamente." at bounding box center [328, 114] width 576 height 321
click at [408, 82] on img at bounding box center [328, 134] width 284 height 244
drag, startPoint x: 401, startPoint y: 83, endPoint x: 611, endPoint y: 128, distance: 214.5
click at [510, 168] on div "Por favor escuche atentamente." at bounding box center [328, 114] width 576 height 321
click at [464, 114] on img at bounding box center [328, 134] width 284 height 244
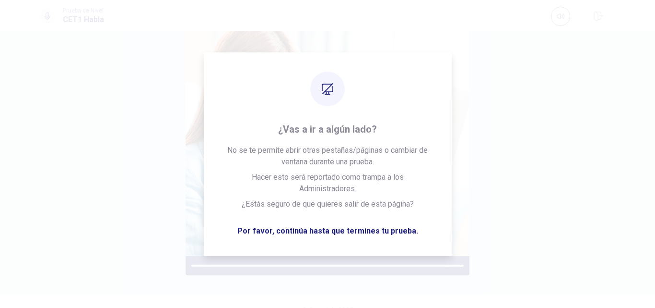
click at [528, 117] on div "Por favor escuche atentamente." at bounding box center [328, 114] width 576 height 321
click at [522, 149] on div "Por favor escuche atentamente." at bounding box center [328, 114] width 576 height 321
drag, startPoint x: 611, startPoint y: 128, endPoint x: 309, endPoint y: 106, distance: 302.1
click at [593, 126] on div "Por favor escuche atentamente." at bounding box center [328, 114] width 576 height 321
click at [308, 107] on img at bounding box center [328, 134] width 284 height 244
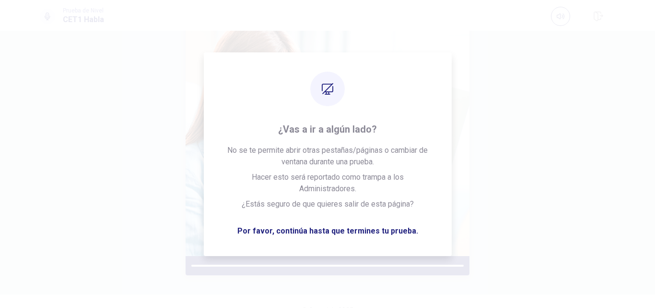
click at [309, 105] on img at bounding box center [328, 134] width 284 height 244
click at [404, 114] on img at bounding box center [328, 134] width 284 height 244
click at [418, 129] on img at bounding box center [328, 134] width 284 height 244
click at [413, 126] on img at bounding box center [328, 134] width 284 height 244
click at [408, 131] on img at bounding box center [328, 134] width 284 height 244
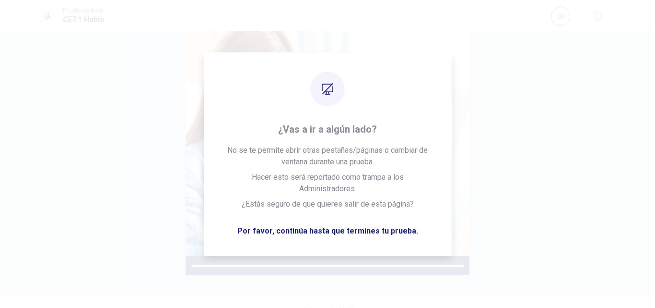
click at [408, 131] on img at bounding box center [328, 134] width 284 height 244
drag, startPoint x: 408, startPoint y: 131, endPoint x: 403, endPoint y: 134, distance: 6.3
click at [403, 134] on img at bounding box center [328, 134] width 284 height 244
click at [403, 135] on img at bounding box center [328, 134] width 284 height 244
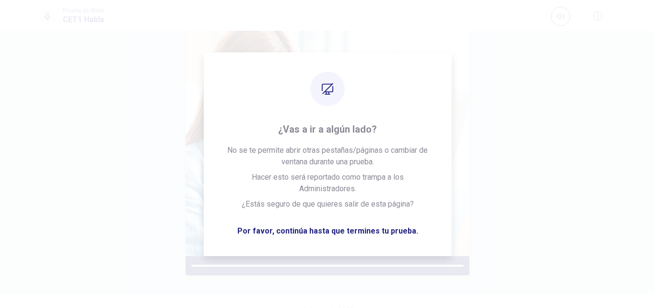
click at [402, 136] on img at bounding box center [328, 134] width 284 height 244
drag, startPoint x: 477, startPoint y: 124, endPoint x: 492, endPoint y: 159, distance: 37.9
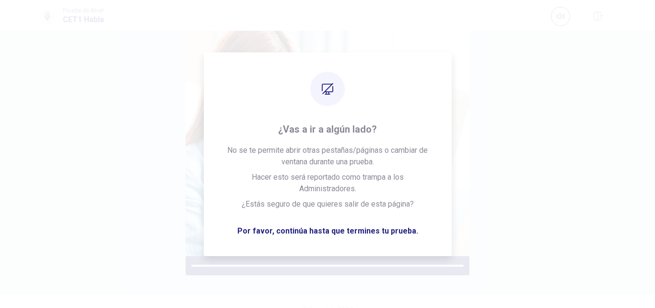
click at [491, 146] on div "Por favor escuche atentamente." at bounding box center [328, 114] width 576 height 321
click at [535, 108] on div "Por favor escuche atentamente." at bounding box center [328, 114] width 576 height 321
click at [368, 113] on img at bounding box center [328, 134] width 284 height 244
click at [421, 109] on div "Por favor escuche atentamente." at bounding box center [328, 114] width 284 height 321
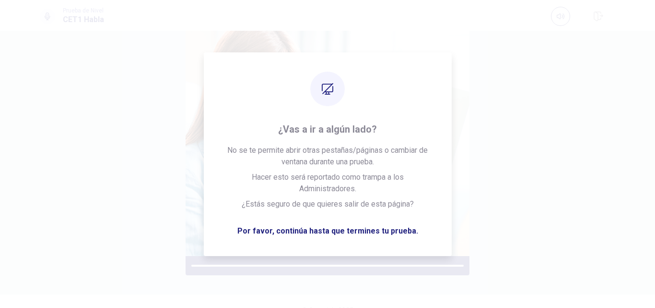
click at [534, 106] on div "Por favor escuche atentamente." at bounding box center [328, 114] width 576 height 321
click at [552, 59] on div "Por favor escuche atentamente." at bounding box center [328, 114] width 576 height 321
click at [539, 6] on div "Prueba de Nivel CET1 Habla" at bounding box center [327, 15] width 655 height 31
click at [553, 12] on button "button" at bounding box center [560, 16] width 19 height 19
click at [554, 12] on button "button" at bounding box center [560, 16] width 19 height 19
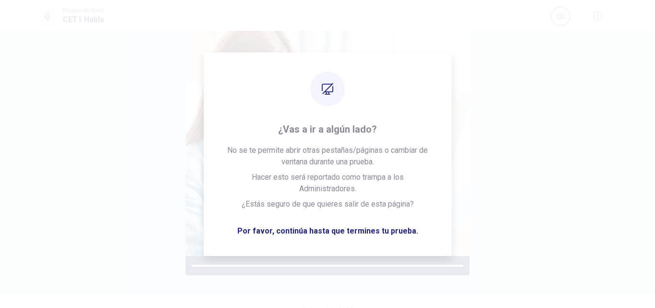
click at [557, 13] on button "button" at bounding box center [560, 16] width 19 height 19
click at [566, 27] on div "Prueba de Nivel CET1 Habla" at bounding box center [327, 15] width 655 height 31
click at [550, 21] on div "Prueba de Nivel CET1 Habla" at bounding box center [327, 16] width 606 height 21
click at [551, 25] on div "Prueba de Nivel CET1 Habla" at bounding box center [327, 16] width 606 height 21
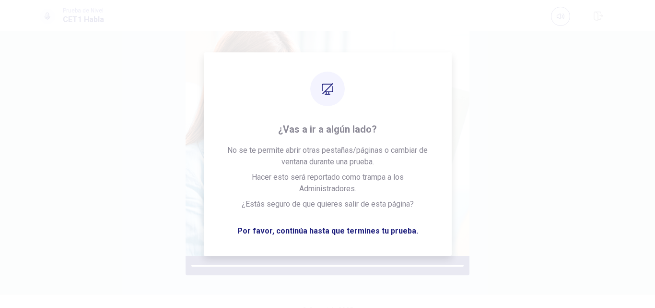
click at [551, 24] on div at bounding box center [560, 16] width 19 height 19
click at [551, 30] on div "Prueba de Nivel CET1 Habla" at bounding box center [327, 15] width 655 height 31
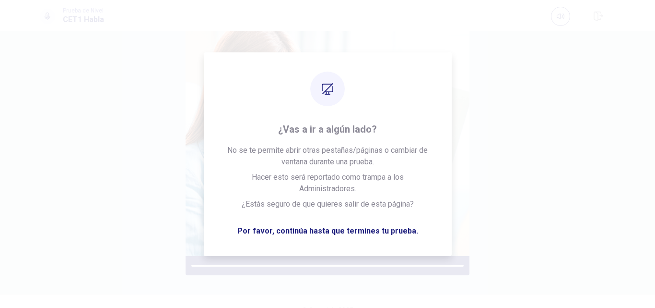
click at [549, 36] on div "Por favor escuche atentamente. © Copyright 2025" at bounding box center [327, 169] width 655 height 277
click at [548, 37] on div "Por favor escuche atentamente. © Copyright 2025" at bounding box center [327, 169] width 655 height 277
click at [548, 41] on div "Por favor escuche atentamente. © Copyright 2025" at bounding box center [327, 169] width 655 height 277
click at [547, 43] on div "Por favor escuche atentamente. © Copyright 2025" at bounding box center [327, 169] width 655 height 277
click at [546, 45] on div "Por favor escuche atentamente. © Copyright 2025" at bounding box center [327, 169] width 655 height 277
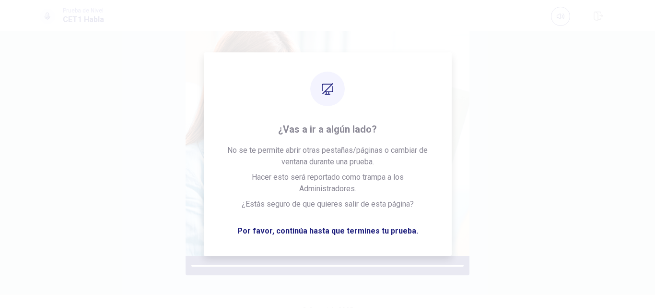
click at [546, 47] on div "Por favor escuche atentamente. © Copyright 2025" at bounding box center [327, 169] width 655 height 277
click at [545, 57] on div "Por favor escuche atentamente." at bounding box center [328, 114] width 576 height 321
click at [545, 61] on div "Por favor escuche atentamente." at bounding box center [328, 114] width 576 height 321
click at [546, 70] on div "Por favor escuche atentamente." at bounding box center [328, 114] width 576 height 321
click at [546, 80] on div "Por favor escuche atentamente." at bounding box center [328, 114] width 576 height 321
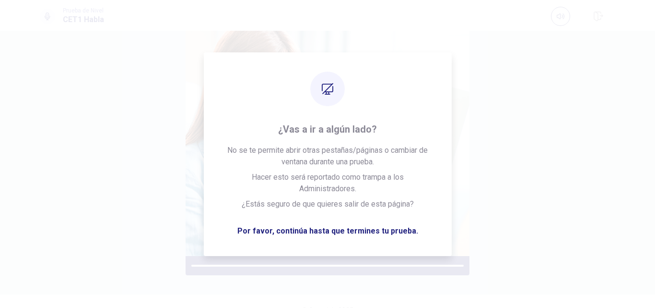
click at [546, 87] on div "Por favor escuche atentamente." at bounding box center [328, 114] width 576 height 321
click at [546, 93] on div "Por favor escuche atentamente." at bounding box center [328, 114] width 576 height 321
click at [546, 96] on div "Por favor escuche atentamente." at bounding box center [328, 114] width 576 height 321
click at [546, 105] on div "Por favor escuche atentamente." at bounding box center [328, 114] width 576 height 321
click at [564, 11] on video at bounding box center [569, 1] width 38 height 20
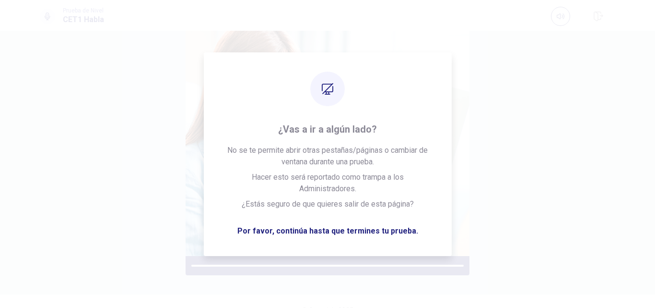
click at [554, 11] on video at bounding box center [569, 1] width 38 height 20
click at [465, 97] on div "Por favor escuche atentamente." at bounding box center [328, 114] width 576 height 321
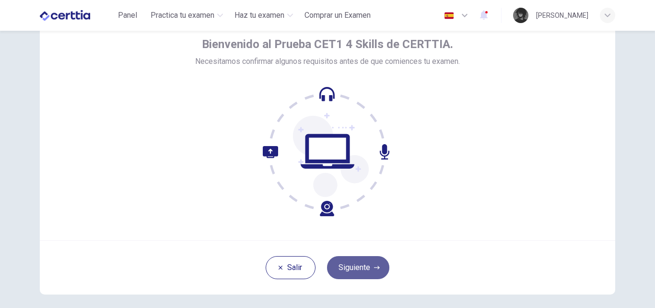
click at [358, 265] on button "Siguiente" at bounding box center [358, 267] width 62 height 23
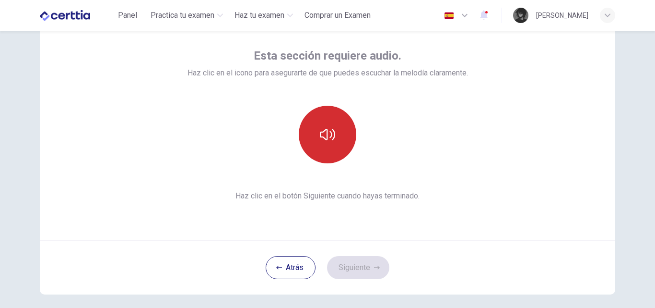
click at [328, 154] on button "button" at bounding box center [328, 135] width 58 height 58
click at [320, 130] on icon "button" at bounding box center [327, 134] width 15 height 15
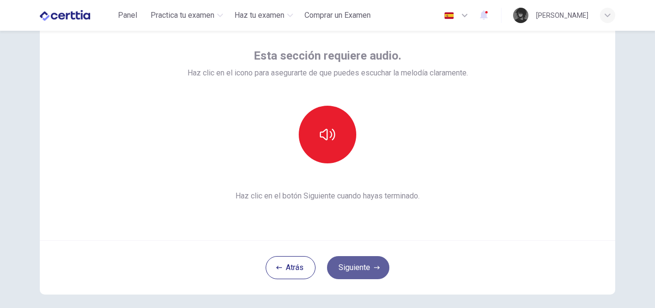
click at [361, 272] on button "Siguiente" at bounding box center [358, 267] width 62 height 23
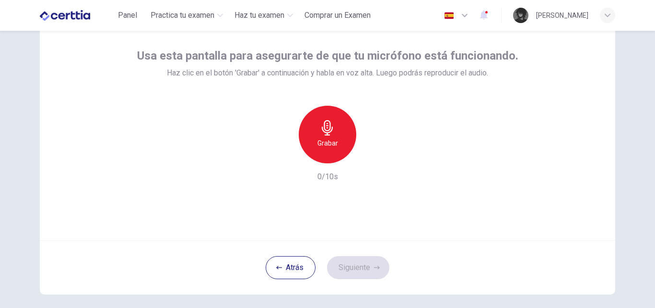
click at [331, 154] on div "Grabar" at bounding box center [328, 135] width 58 height 58
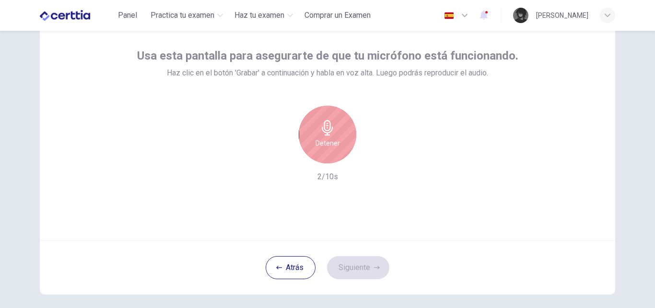
click at [332, 142] on h6 "Detener" at bounding box center [328, 143] width 24 height 12
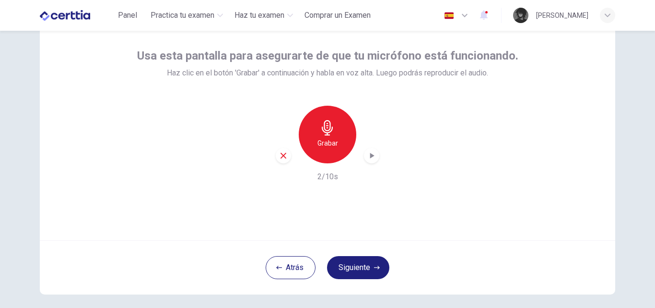
click at [372, 155] on icon "button" at bounding box center [372, 156] width 4 height 6
click at [368, 268] on button "Siguiente" at bounding box center [358, 267] width 62 height 23
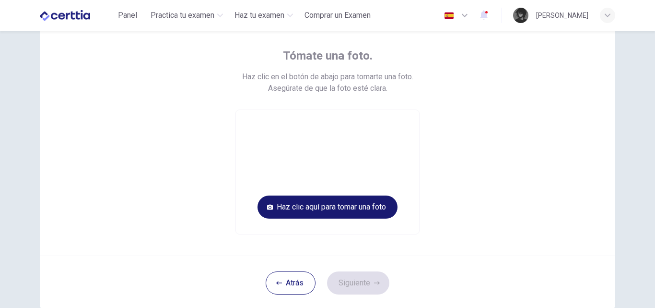
click at [347, 205] on button "Haz clic aquí para tomar una foto" at bounding box center [328, 206] width 140 height 23
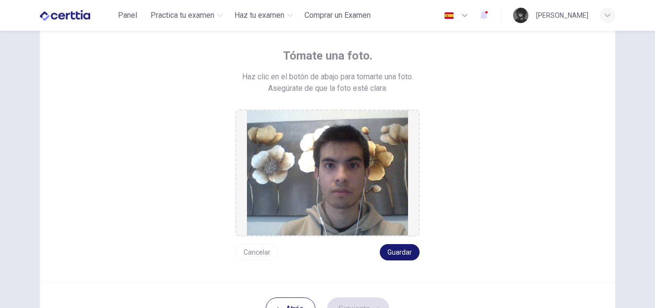
click at [398, 248] on button "Guardar" at bounding box center [400, 252] width 40 height 16
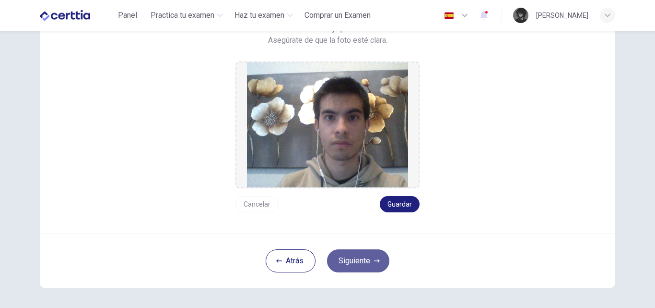
click at [358, 264] on button "Siguiente" at bounding box center [358, 260] width 62 height 23
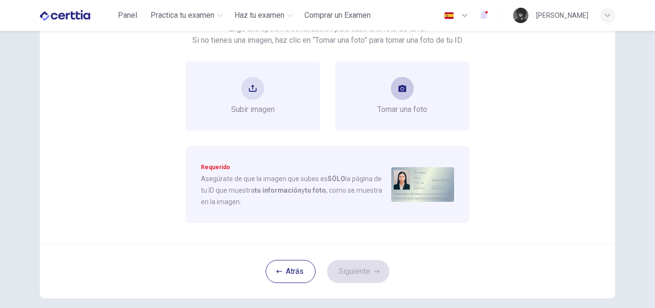
click at [411, 99] on div "Tomar una foto" at bounding box center [403, 96] width 50 height 38
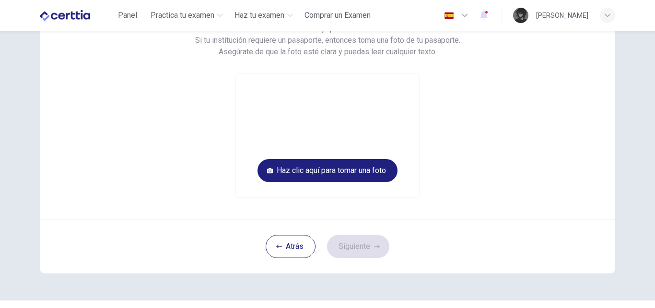
scroll to position [48, 0]
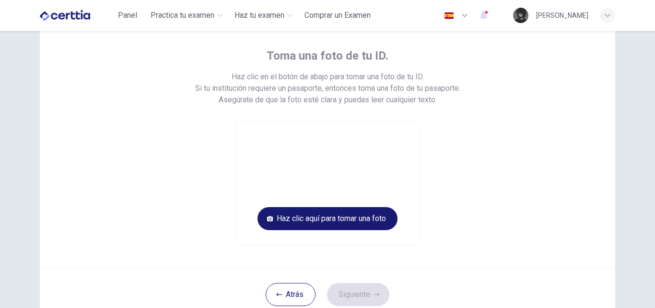
click at [358, 218] on button "Haz clic aquí para tomar una foto" at bounding box center [328, 218] width 140 height 23
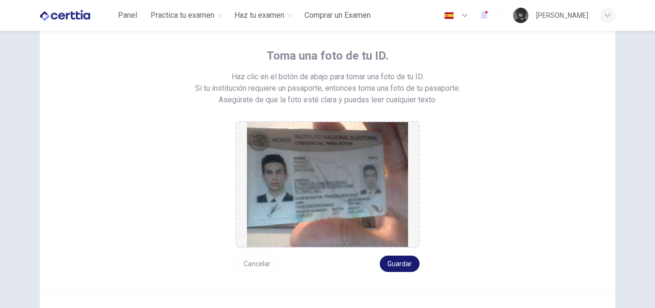
click at [395, 265] on button "Guardar" at bounding box center [400, 263] width 40 height 16
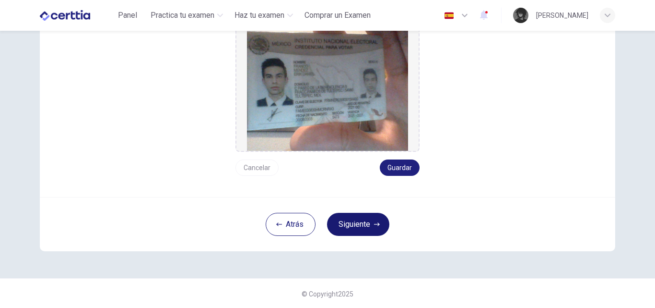
click at [351, 228] on button "Siguiente" at bounding box center [358, 224] width 62 height 23
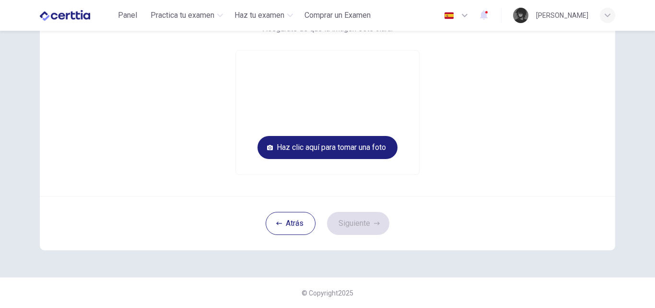
scroll to position [59, 0]
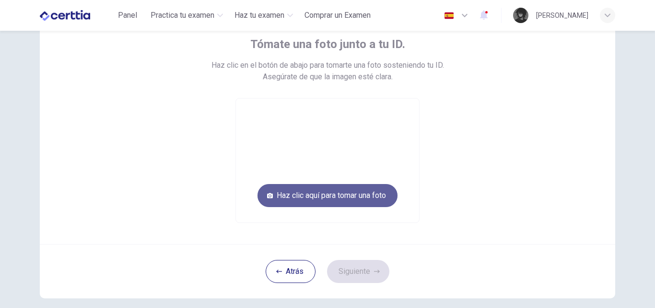
click at [341, 190] on button "Haz clic aquí para tomar una foto" at bounding box center [328, 195] width 140 height 23
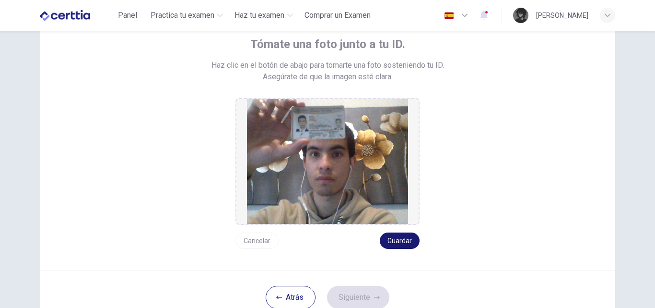
click at [403, 240] on button "Guardar" at bounding box center [400, 240] width 40 height 16
click at [363, 291] on button "Siguiente" at bounding box center [358, 296] width 62 height 23
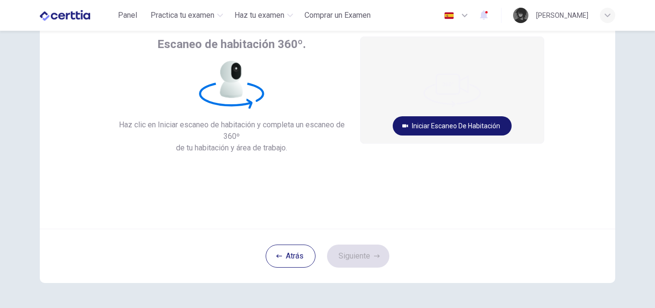
click at [443, 121] on button "Iniciar escaneo de habitación" at bounding box center [452, 125] width 119 height 19
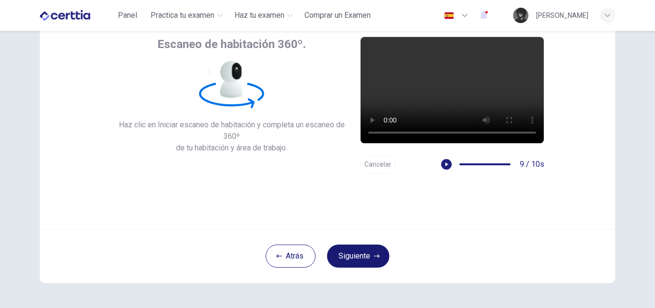
click at [374, 258] on icon "button" at bounding box center [377, 256] width 6 height 6
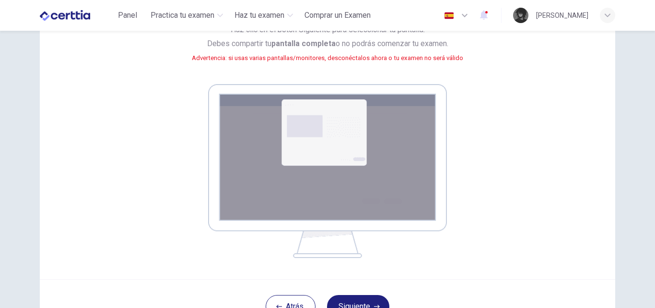
scroll to position [155, 0]
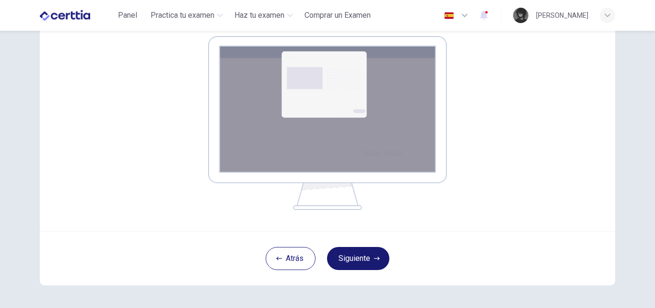
click at [370, 259] on button "Siguiente" at bounding box center [358, 258] width 62 height 23
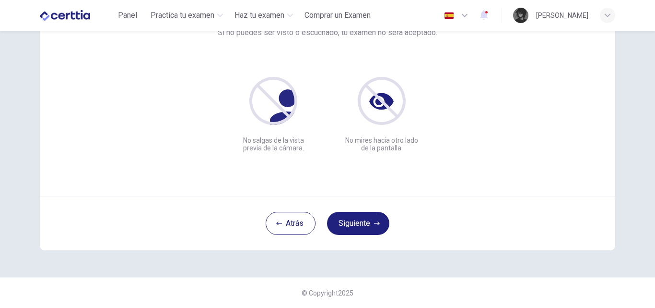
scroll to position [92, 0]
click at [357, 228] on button "Siguiente" at bounding box center [358, 223] width 62 height 23
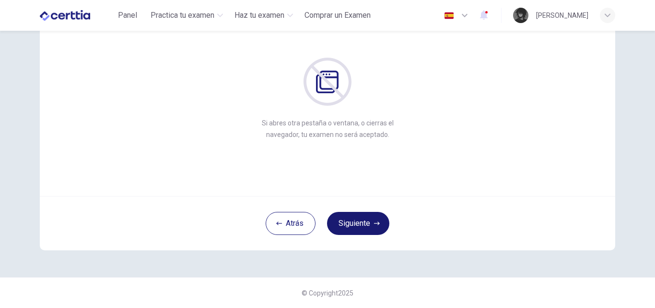
click at [357, 228] on button "Siguiente" at bounding box center [358, 223] width 62 height 23
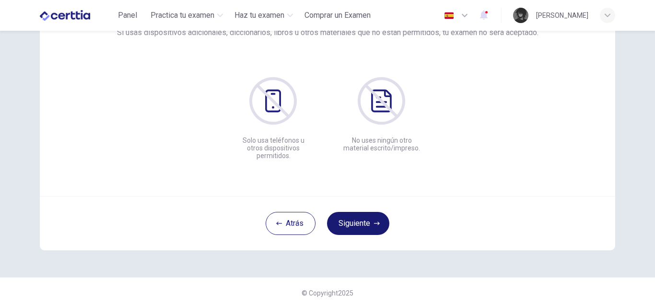
click at [357, 228] on button "Siguiente" at bounding box center [358, 223] width 62 height 23
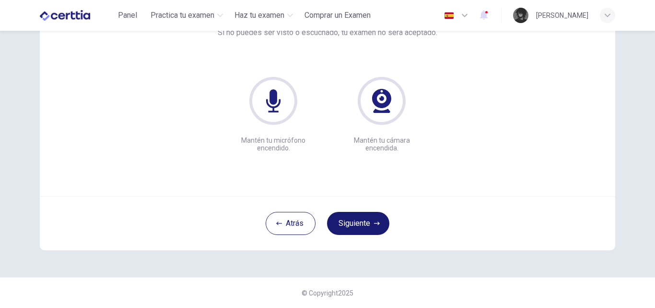
click at [357, 228] on button "Siguiente" at bounding box center [358, 223] width 62 height 23
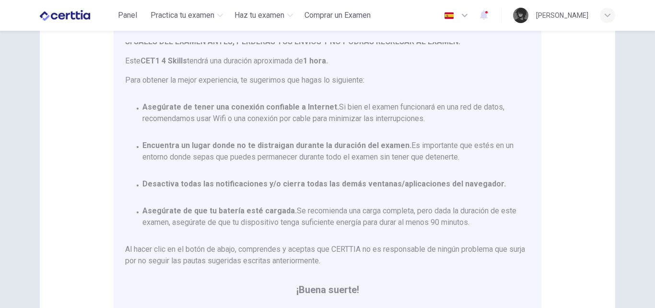
scroll to position [188, 0]
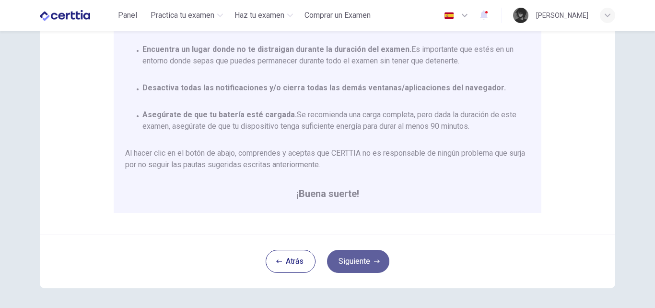
click at [368, 261] on button "Siguiente" at bounding box center [358, 260] width 62 height 23
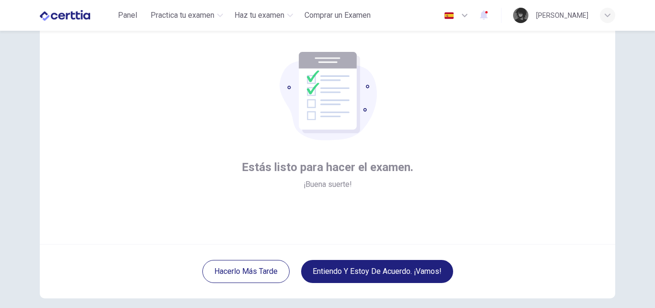
scroll to position [92, 0]
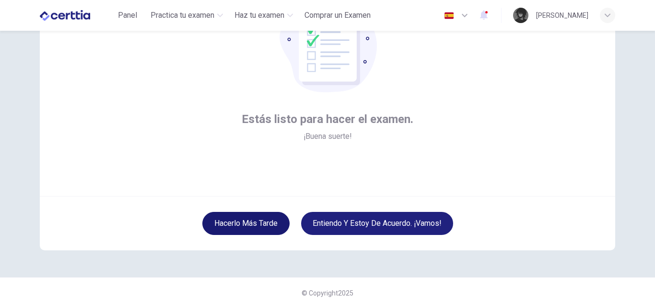
click at [250, 224] on button "Hacerlo más tarde" at bounding box center [245, 223] width 87 height 23
